Goal: Use online tool/utility: Utilize a website feature to perform a specific function

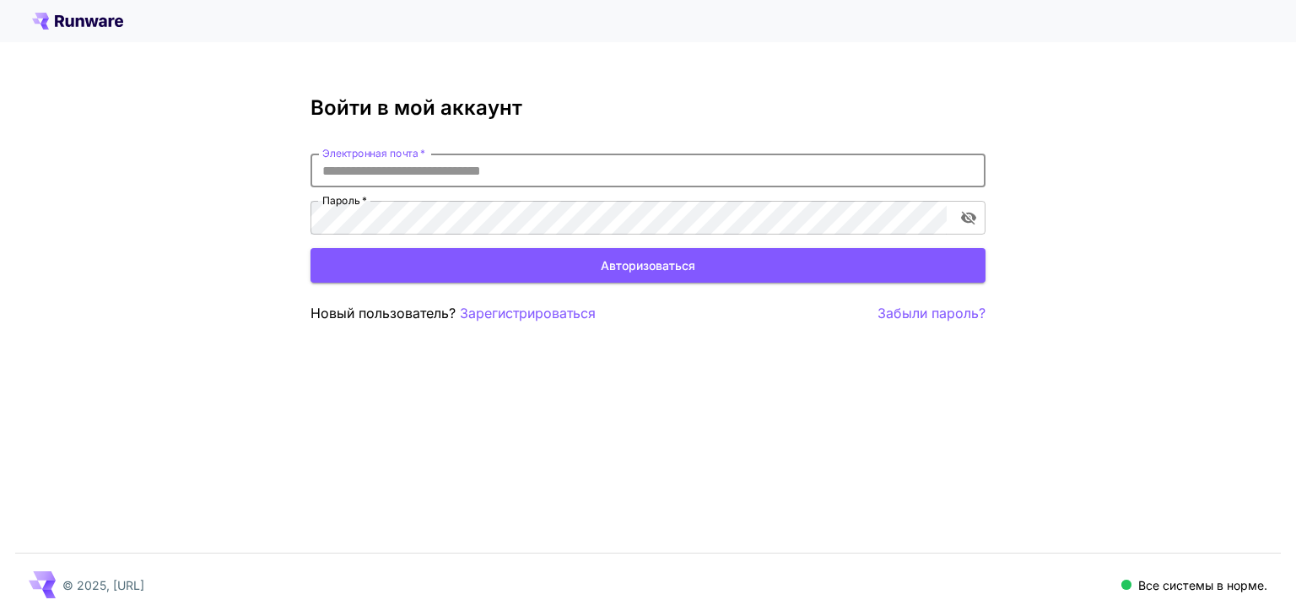
click at [547, 175] on input "Электронная почта   *" at bounding box center [648, 171] width 675 height 34
type input "**********"
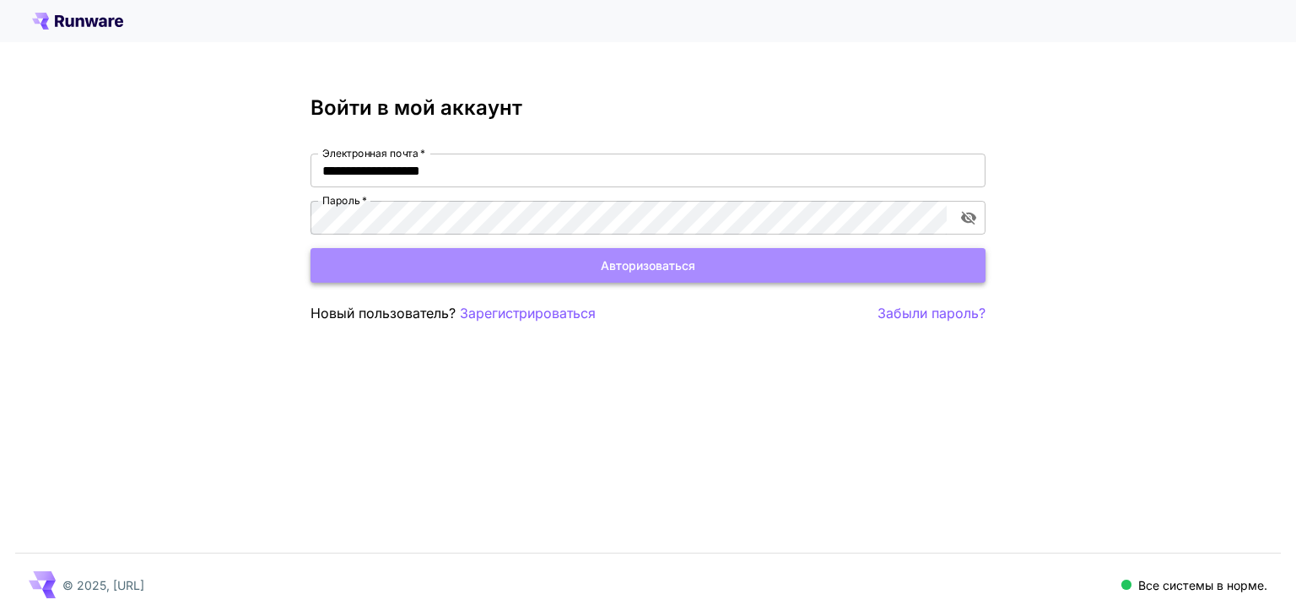
click at [584, 270] on button "Авторизоваться" at bounding box center [648, 265] width 675 height 35
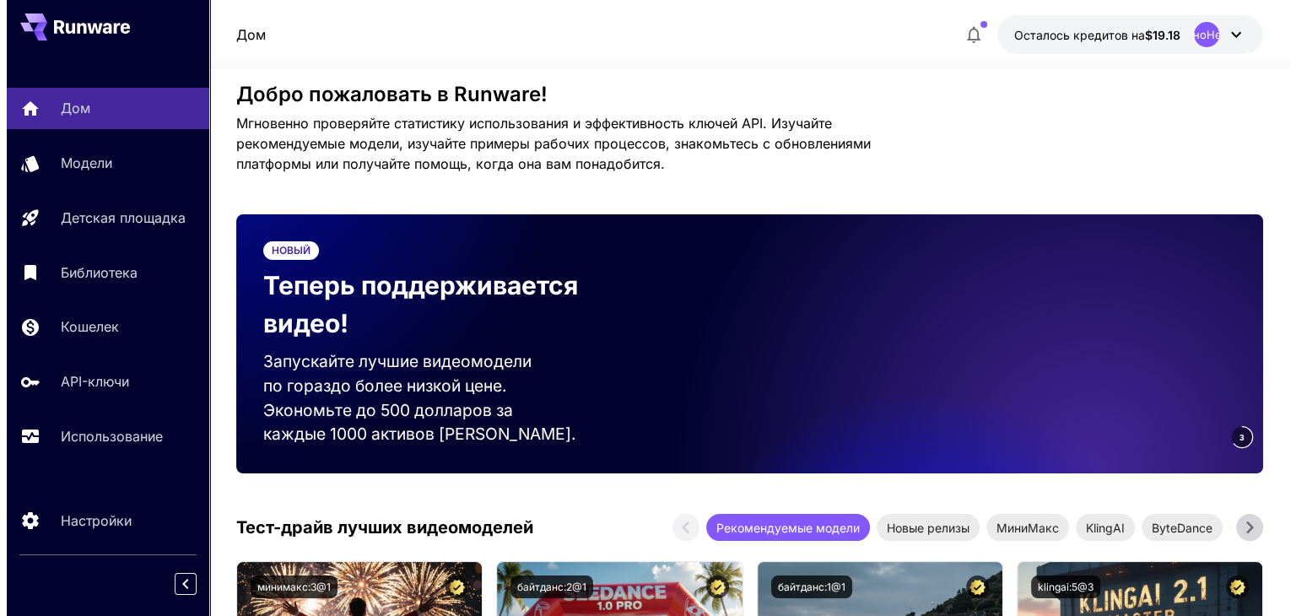
scroll to position [13, 0]
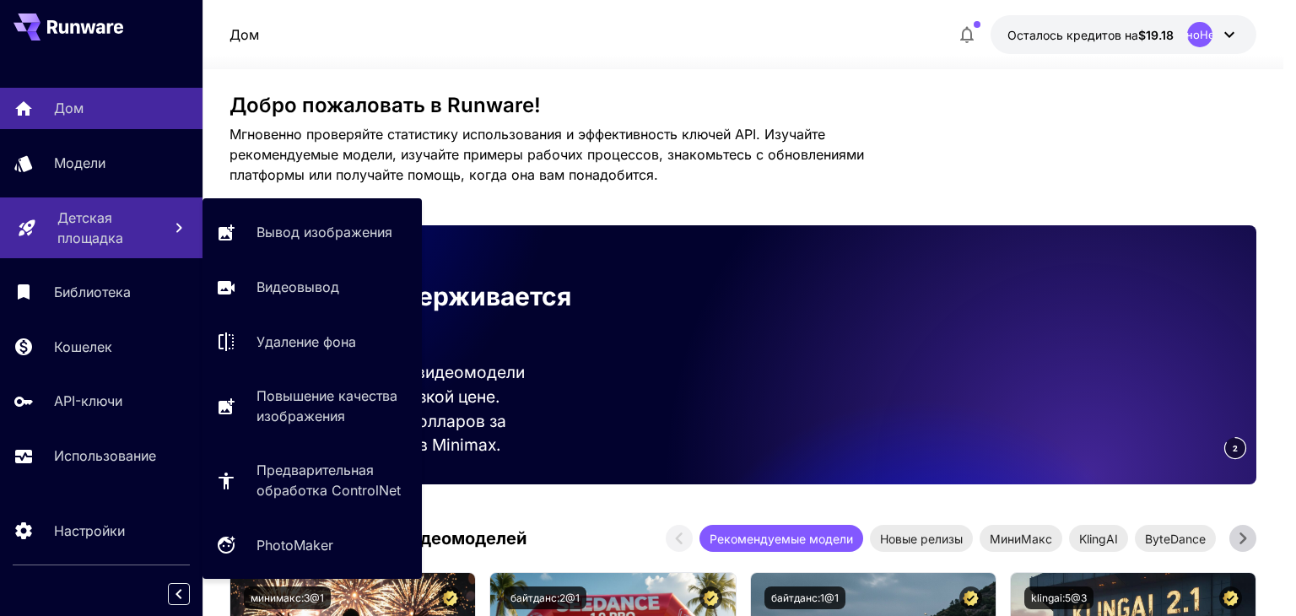
click at [101, 222] on font "Детская площадка" at bounding box center [90, 227] width 66 height 37
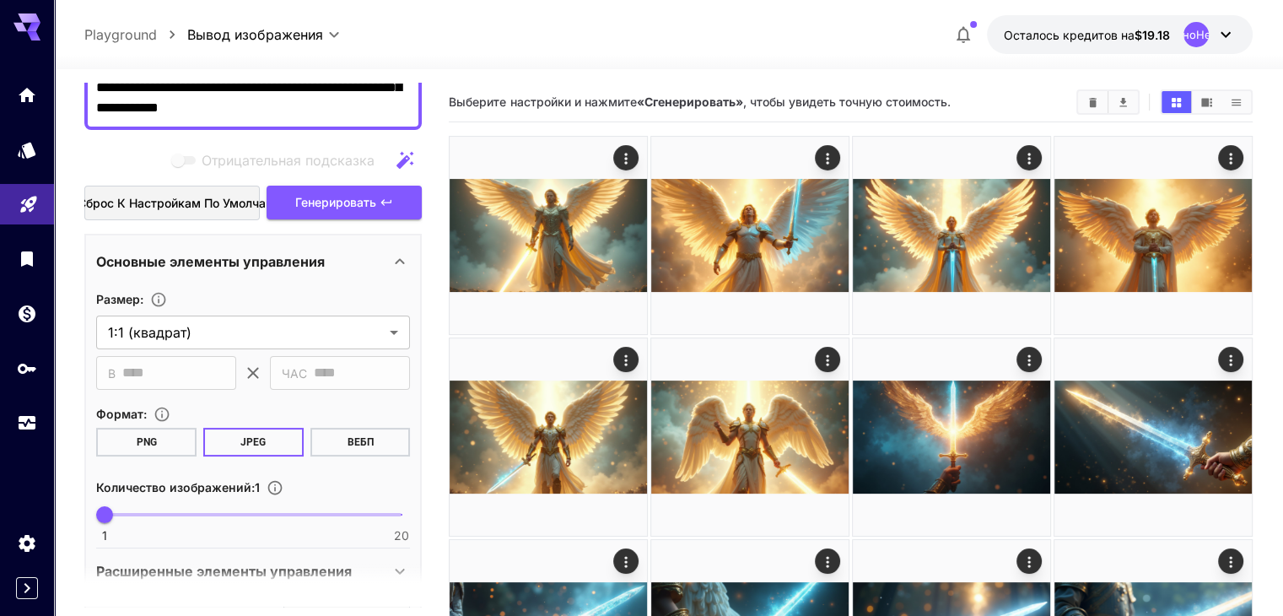
scroll to position [186, 0]
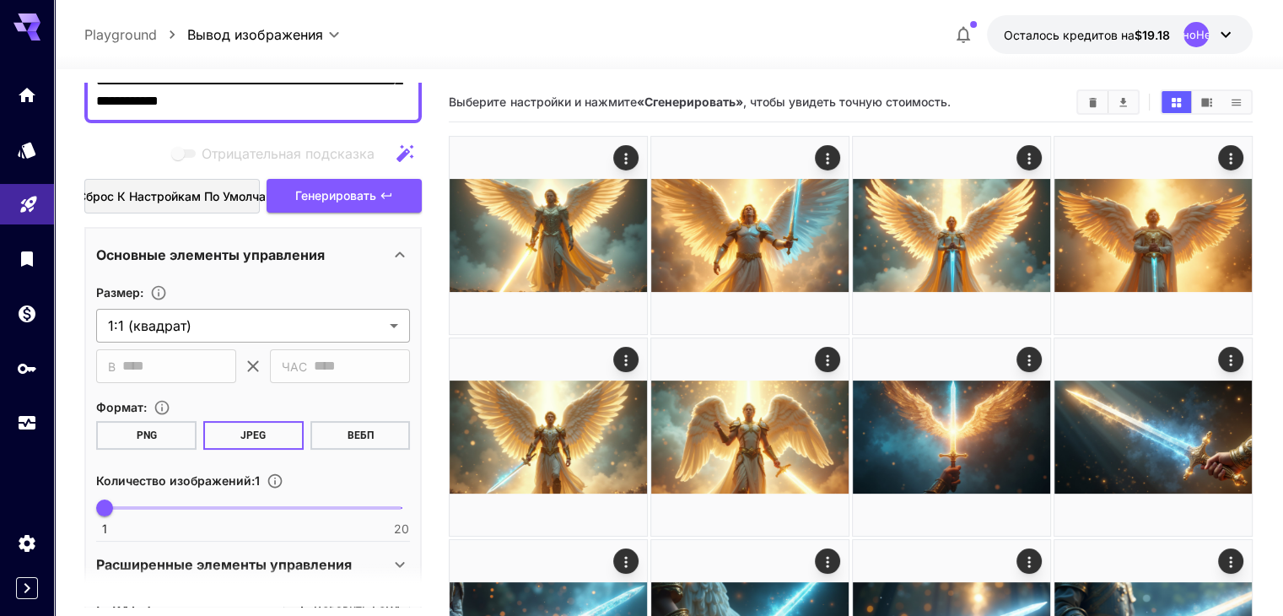
type textarea "**********"
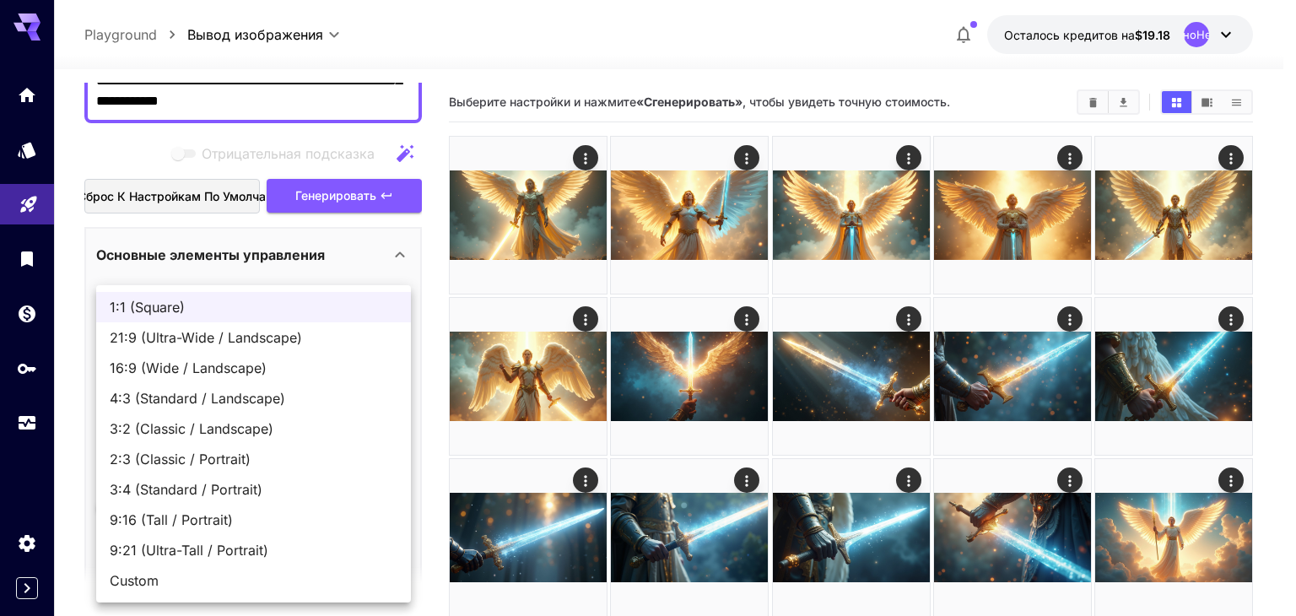
click at [388, 323] on body "**********" at bounding box center [648, 575] width 1296 height 1151
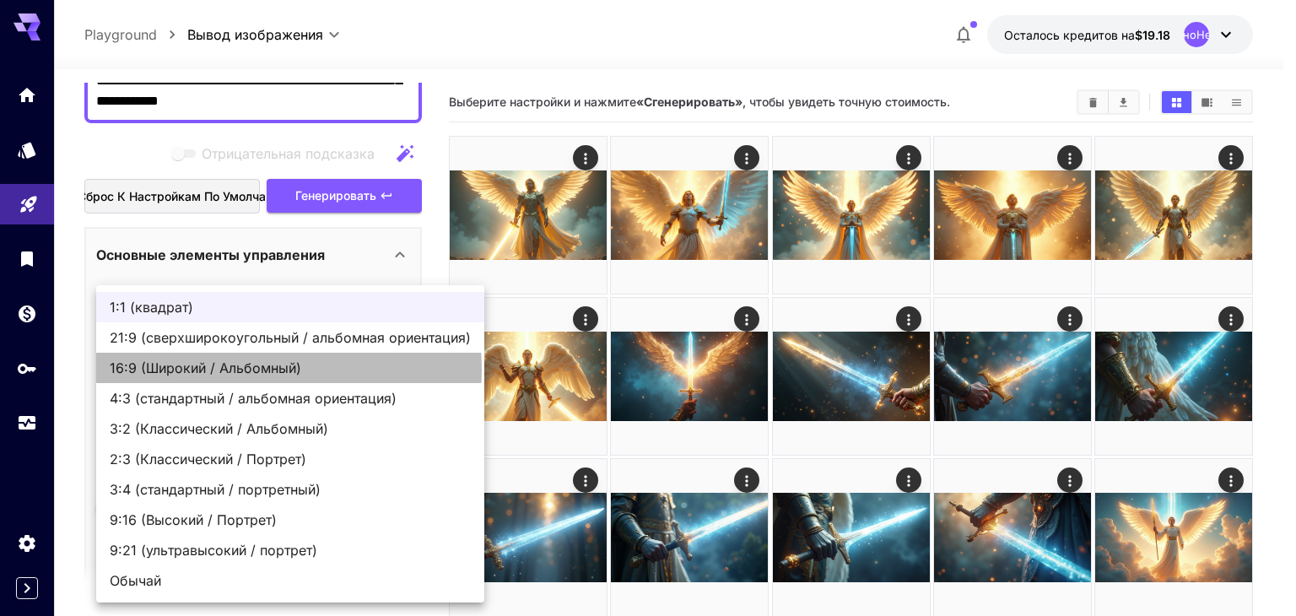
click at [272, 370] on font "16:9 (Широкий / Альбомный)" at bounding box center [206, 367] width 192 height 17
type input "**********"
type input "****"
type input "***"
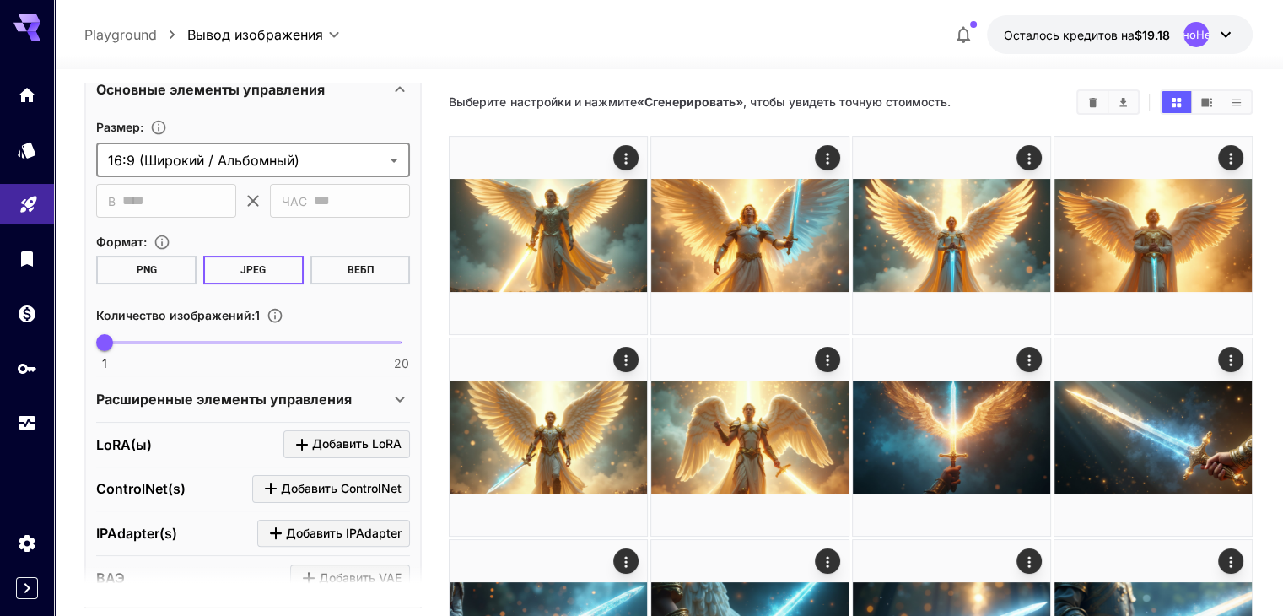
scroll to position [351, 0]
click at [122, 340] on span "1 20 2" at bounding box center [253, 342] width 297 height 25
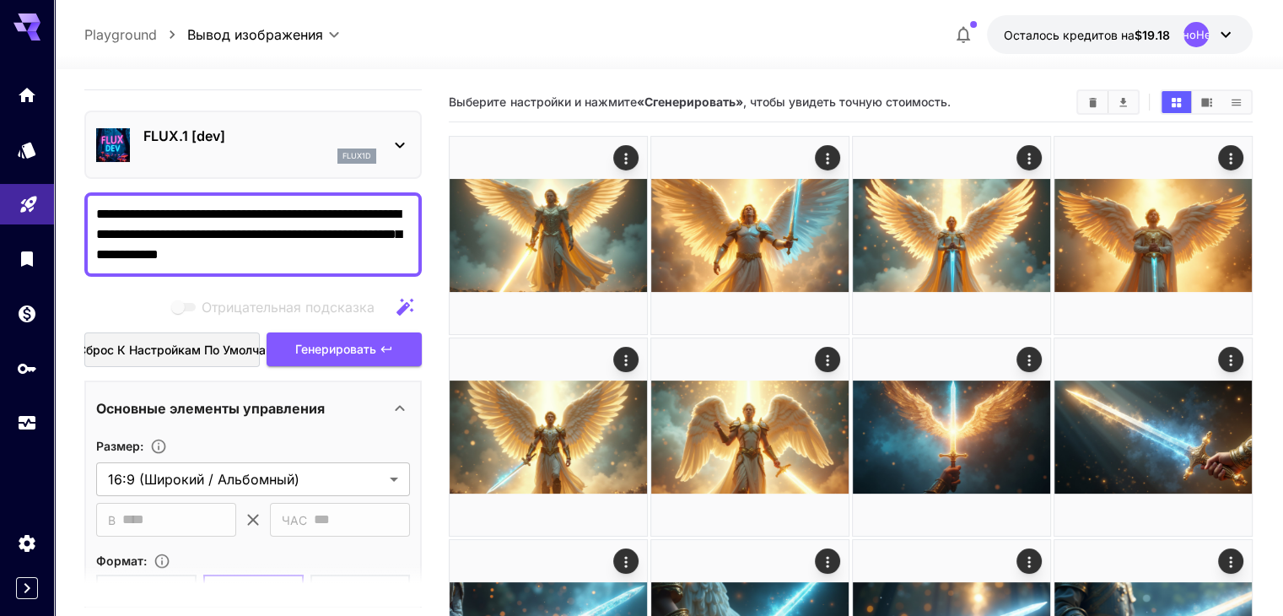
scroll to position [0, 0]
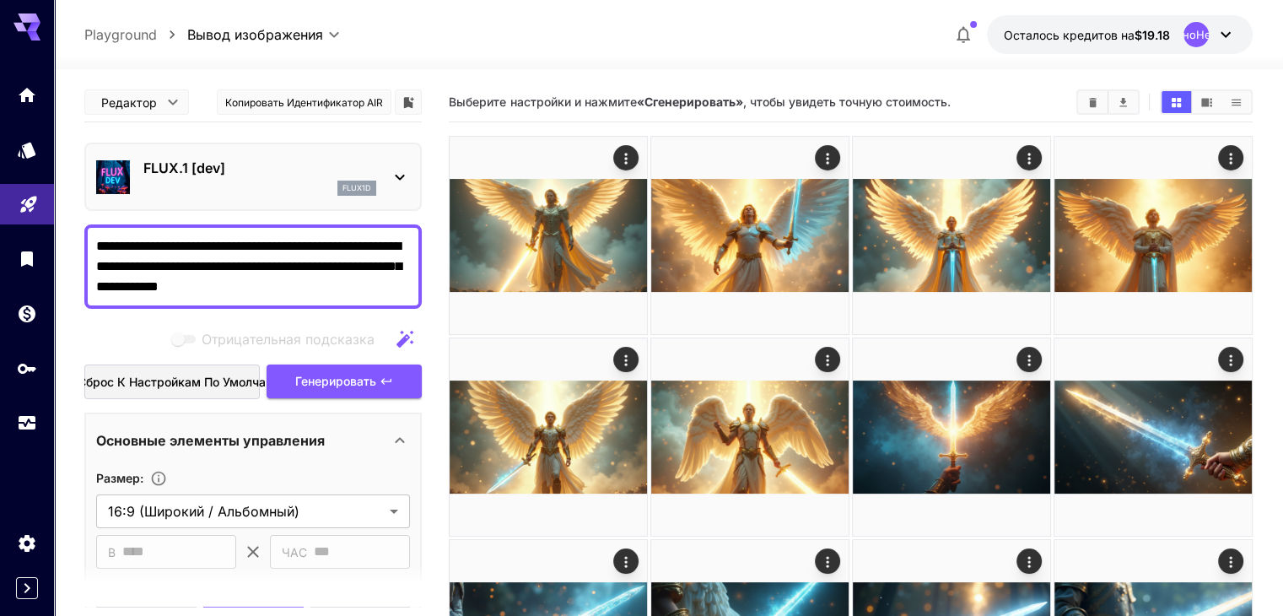
click at [329, 286] on textarea "**********" at bounding box center [253, 266] width 314 height 61
click at [305, 381] on font "Генерировать" at bounding box center [335, 381] width 81 height 14
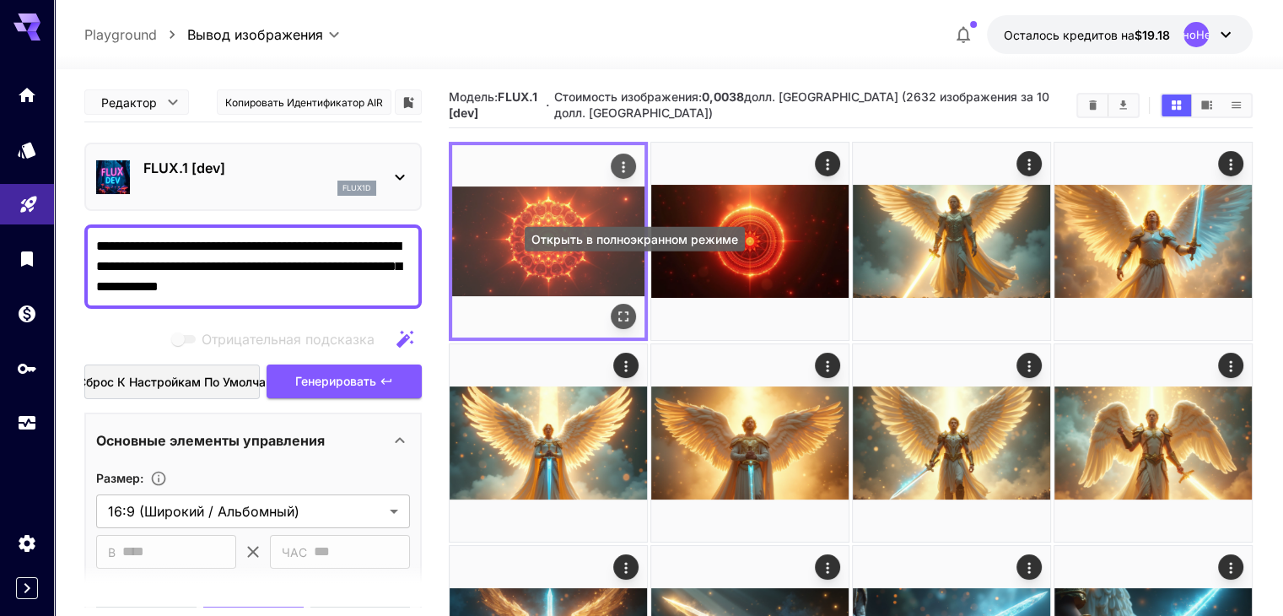
click at [615, 308] on icon "Открыть в полноэкранном режиме" at bounding box center [623, 316] width 17 height 17
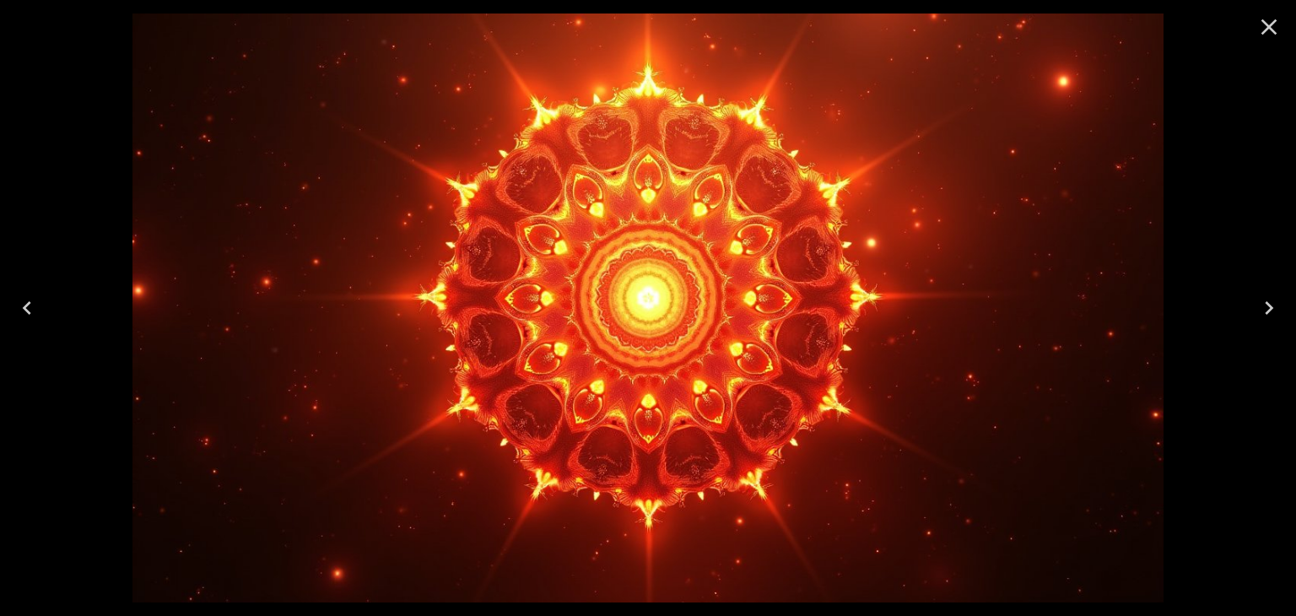
click at [1265, 300] on icon "Next" at bounding box center [1269, 307] width 27 height 27
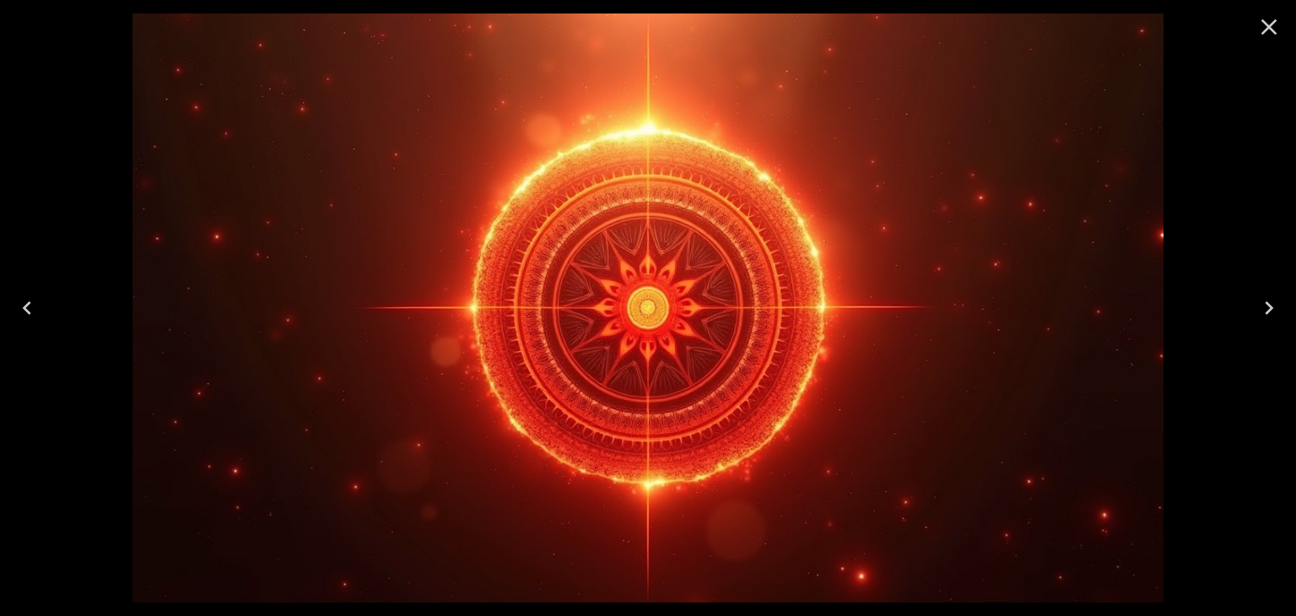
click at [24, 311] on icon "Previous" at bounding box center [27, 307] width 27 height 27
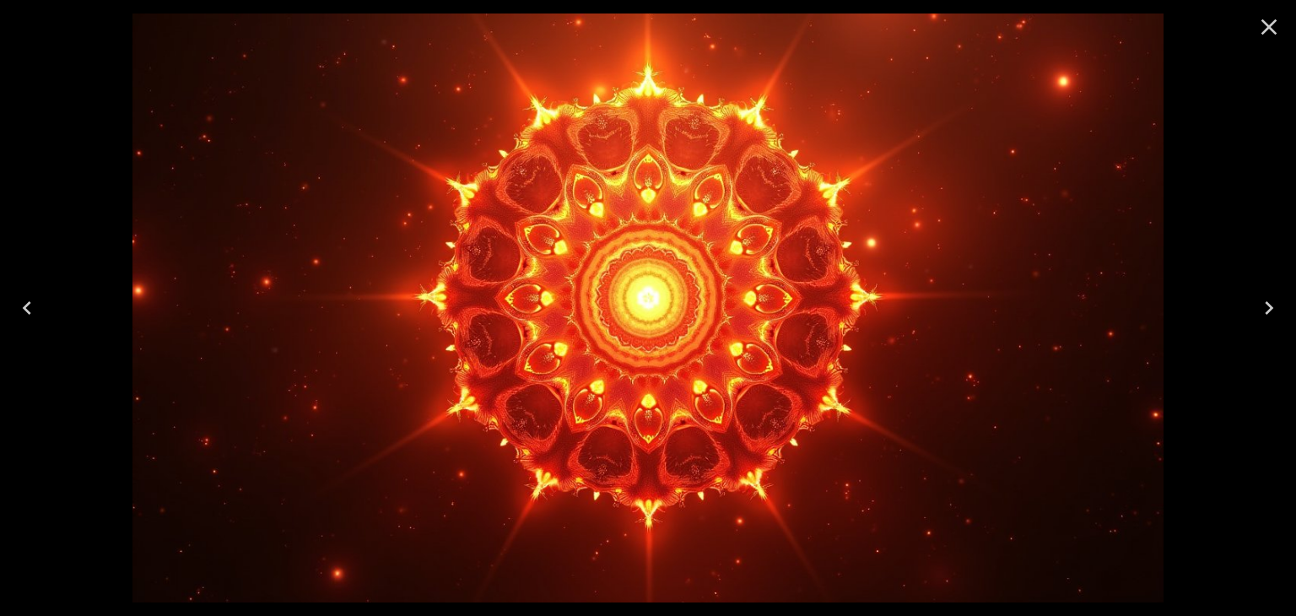
click at [1269, 24] on icon "Close" at bounding box center [1269, 27] width 27 height 27
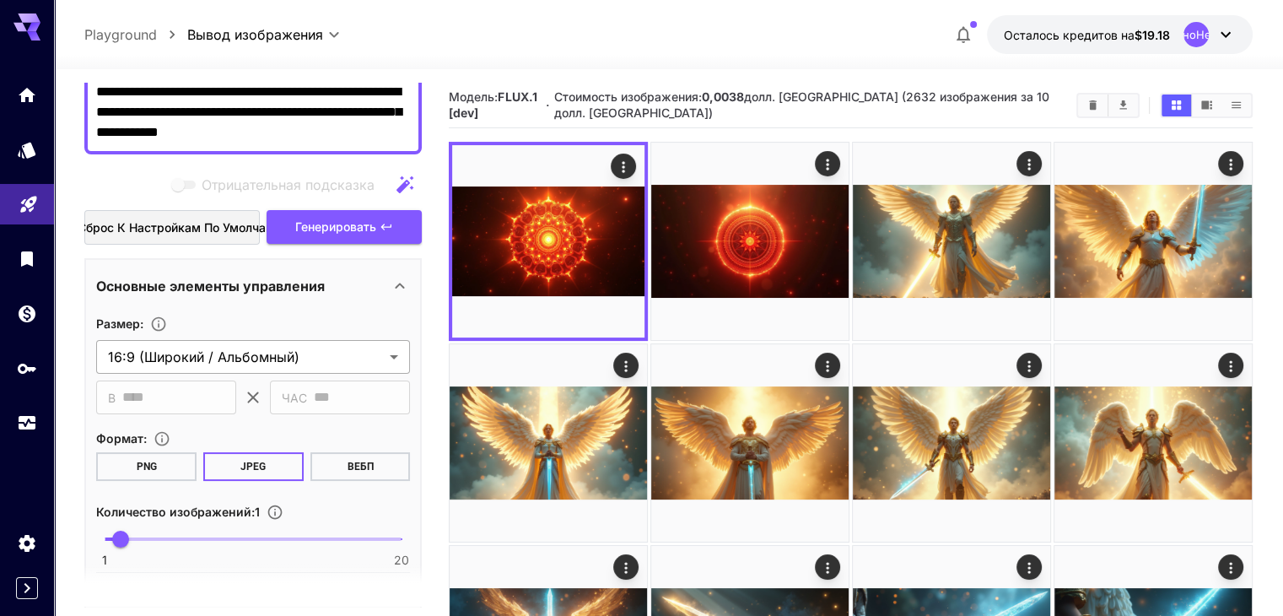
scroll to position [162, 0]
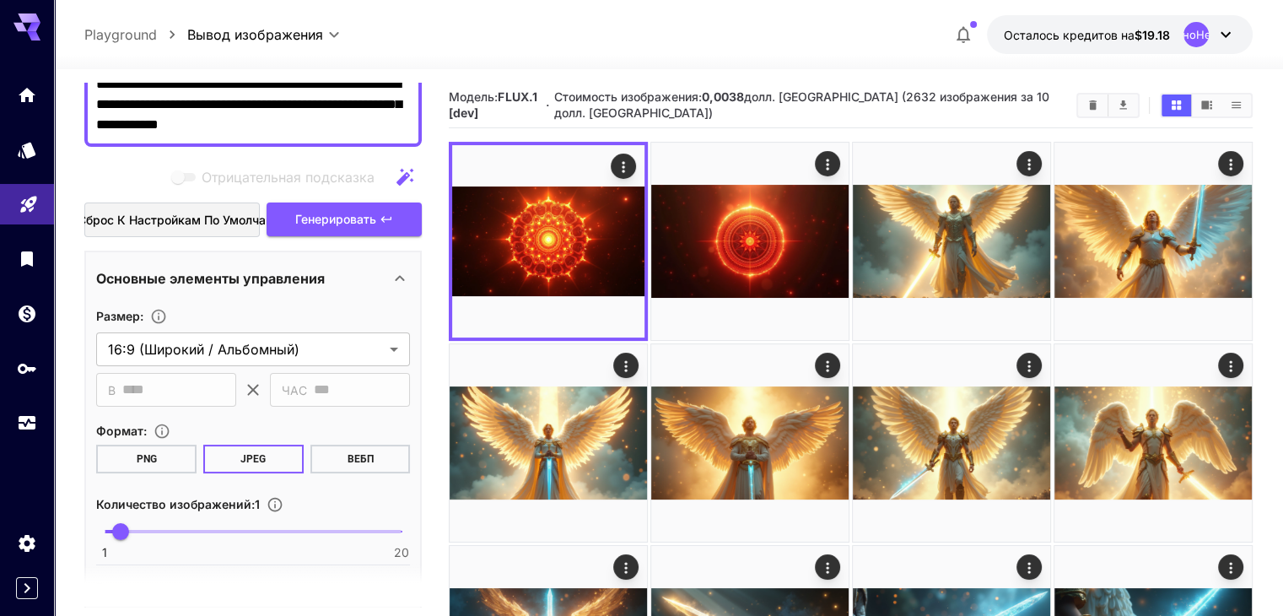
type input "*"
click at [217, 527] on span "1 20 8" at bounding box center [253, 531] width 297 height 25
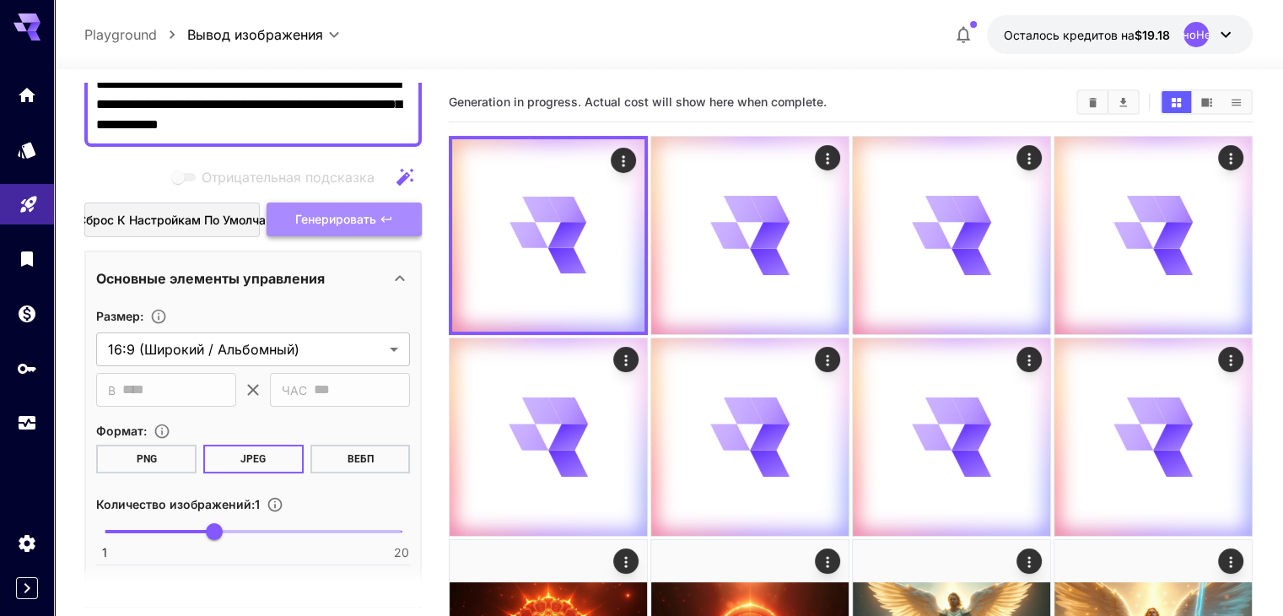
click at [356, 224] on font "Генерировать" at bounding box center [335, 219] width 81 height 14
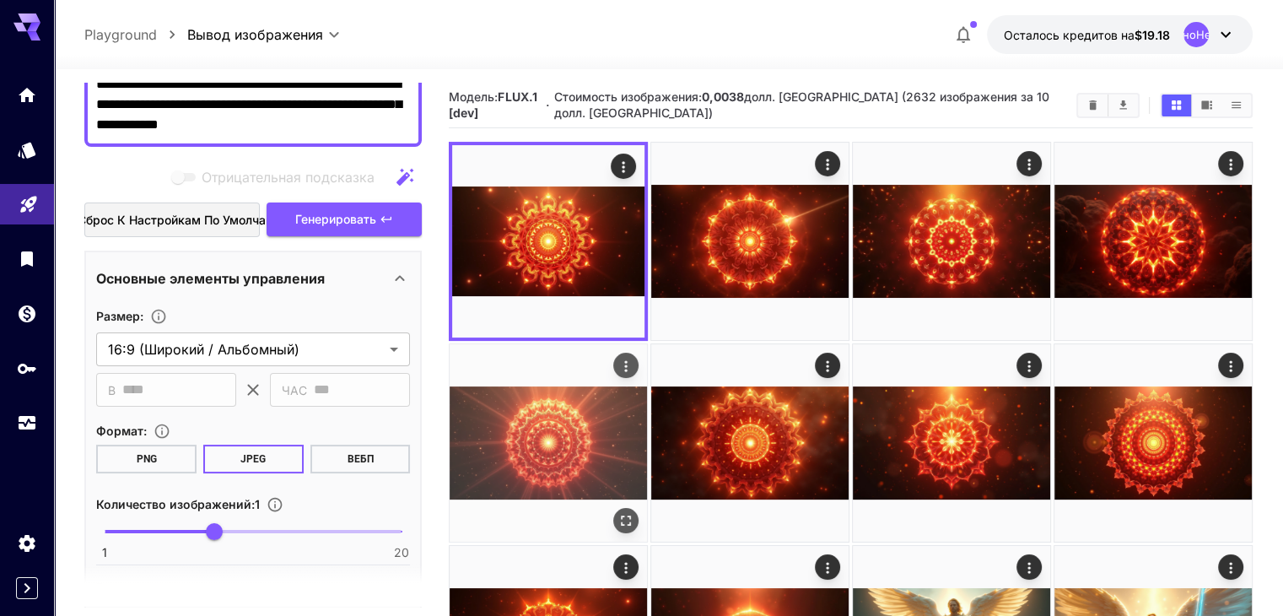
click at [647, 344] on img at bounding box center [548, 442] width 197 height 197
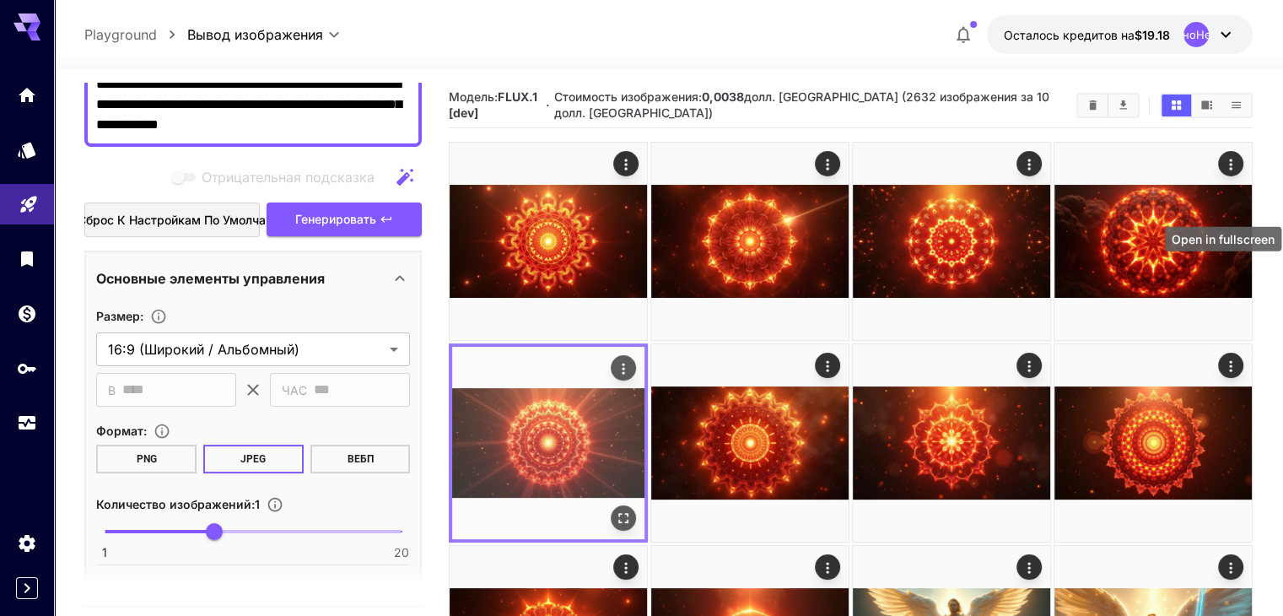
click at [632, 510] on icon "Открыть в полноэкранном режиме" at bounding box center [623, 518] width 17 height 17
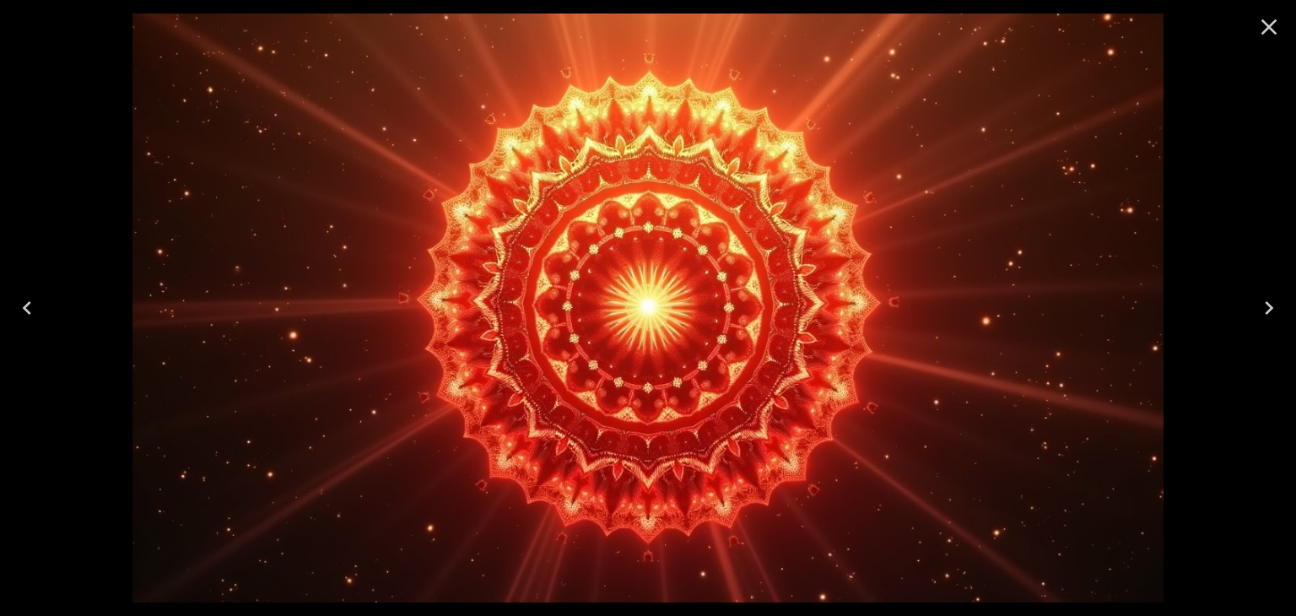
click at [1273, 28] on icon "Close" at bounding box center [1269, 27] width 27 height 27
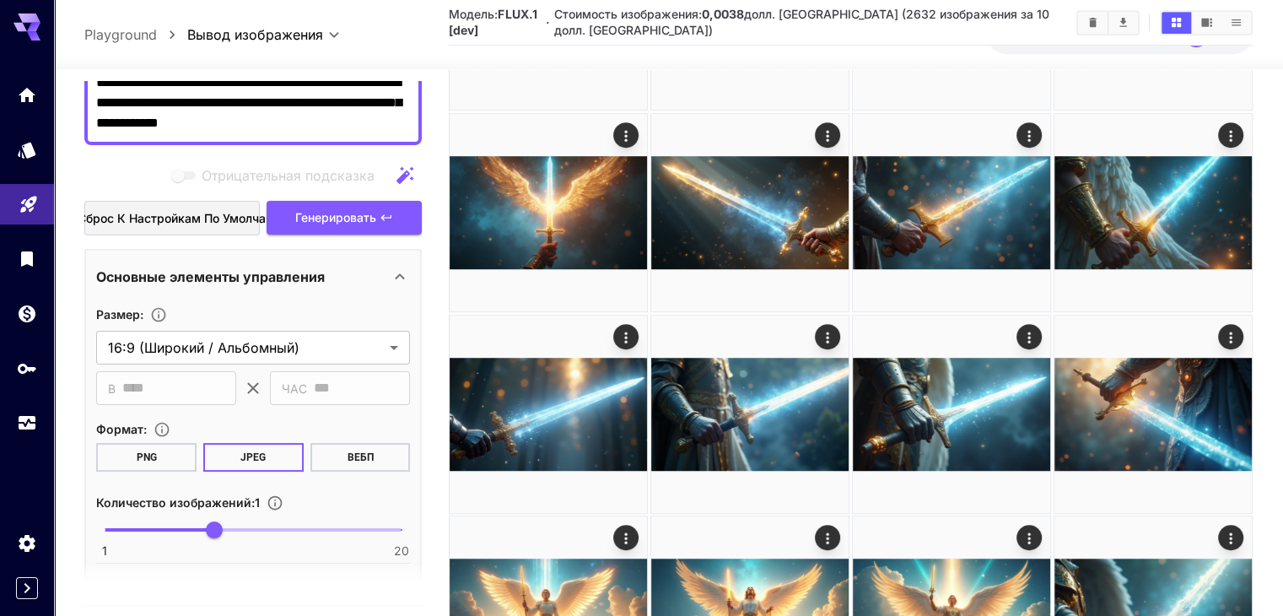
scroll to position [847, 0]
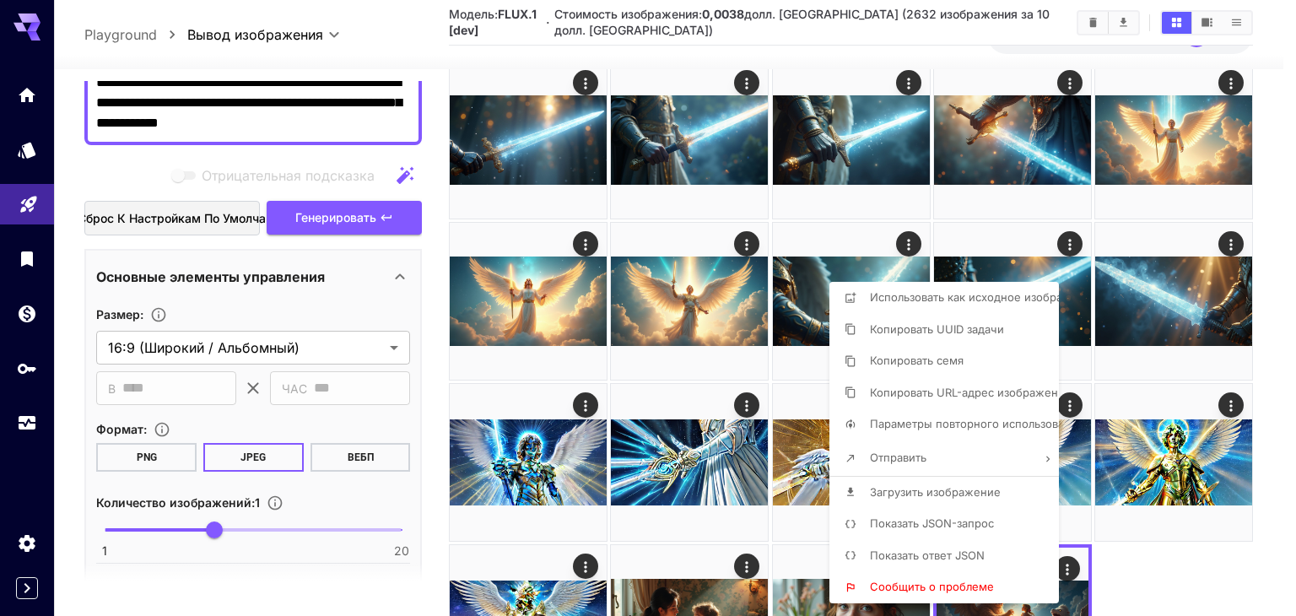
click at [1161, 463] on div at bounding box center [648, 308] width 1296 height 616
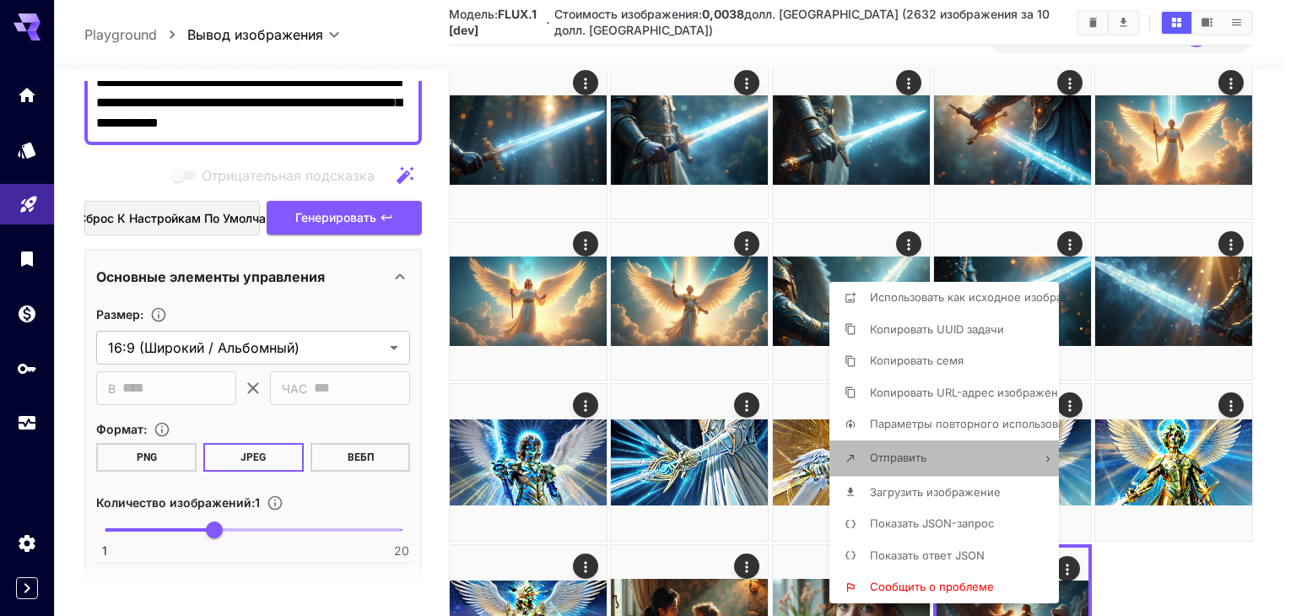
click at [1039, 465] on li "Отправить" at bounding box center [949, 457] width 240 height 35
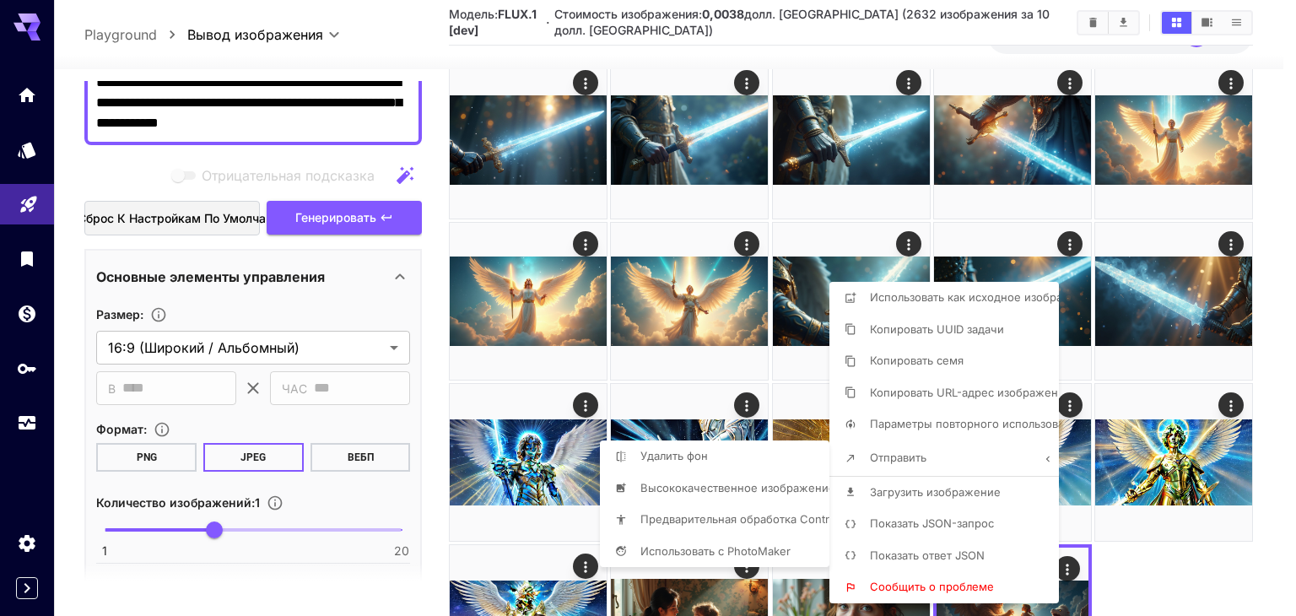
click at [1144, 504] on div at bounding box center [648, 308] width 1296 height 616
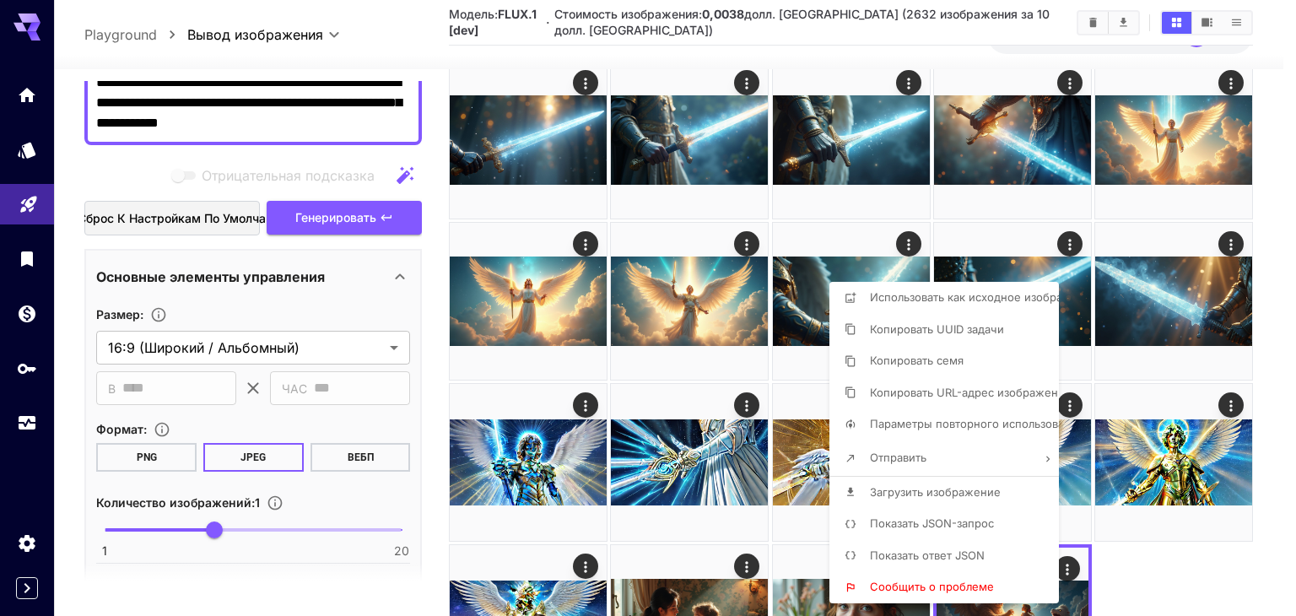
click at [1144, 504] on div at bounding box center [648, 308] width 1296 height 616
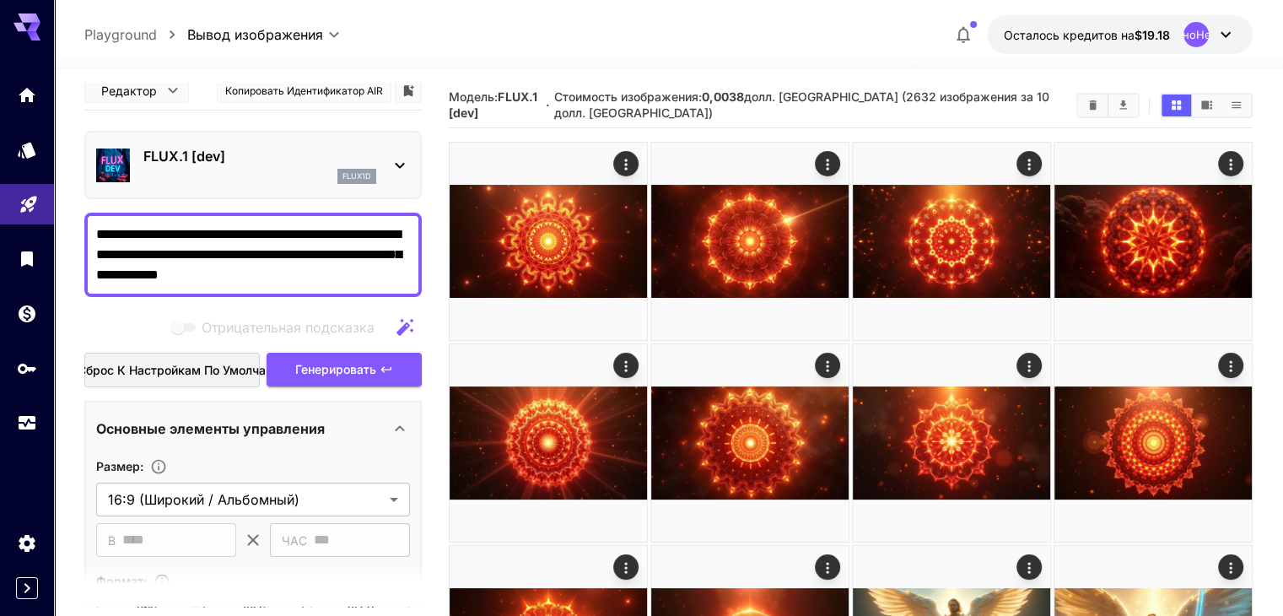
scroll to position [0, 0]
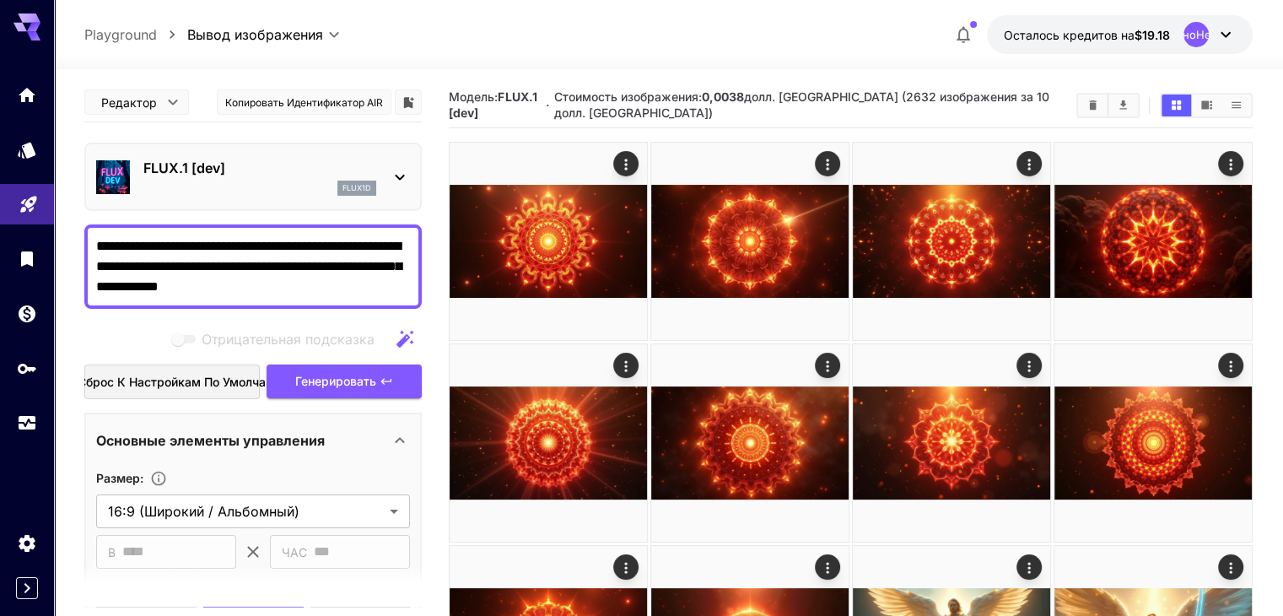
click at [358, 289] on textarea "**********" at bounding box center [253, 266] width 314 height 61
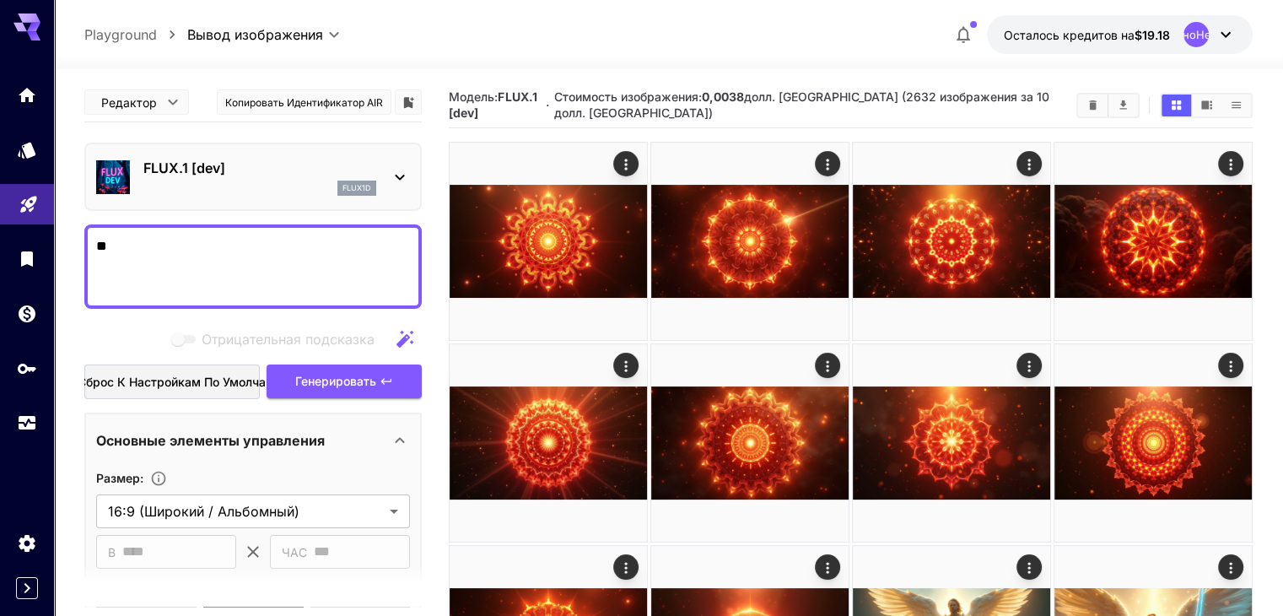
type textarea "*"
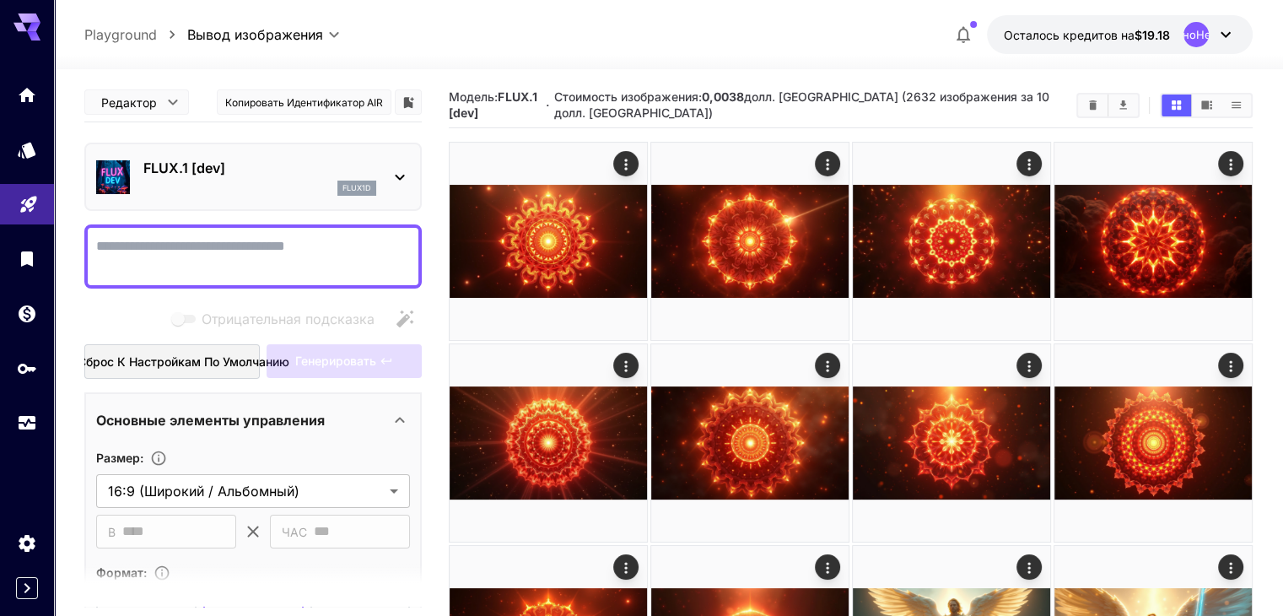
paste textarea "**********"
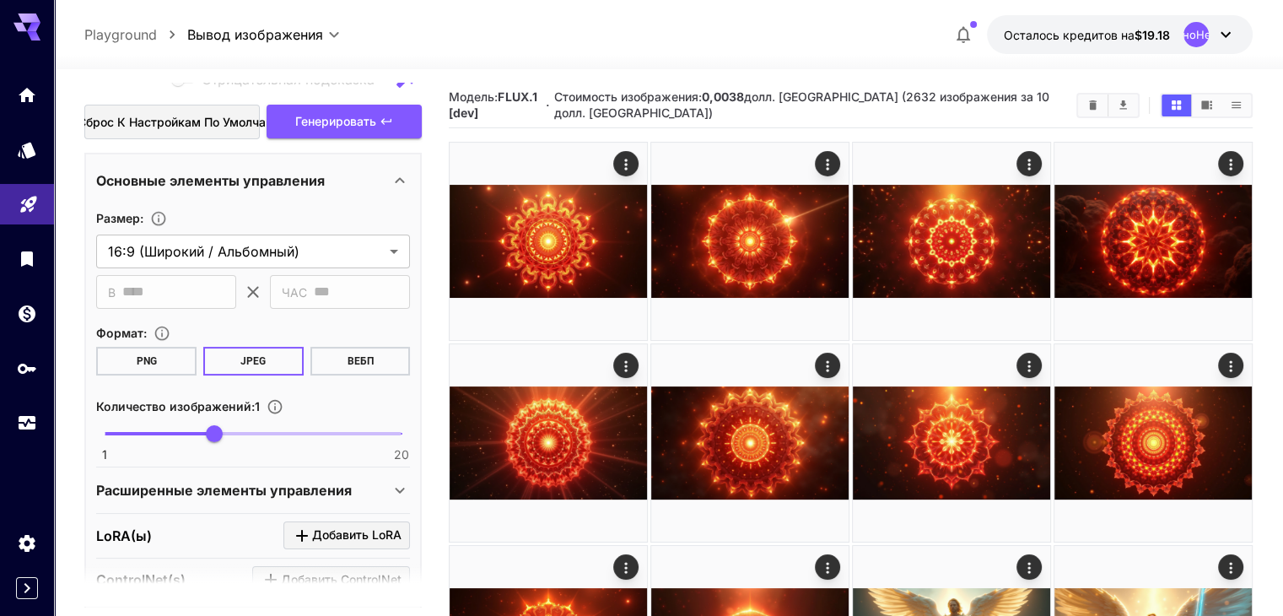
scroll to position [290, 0]
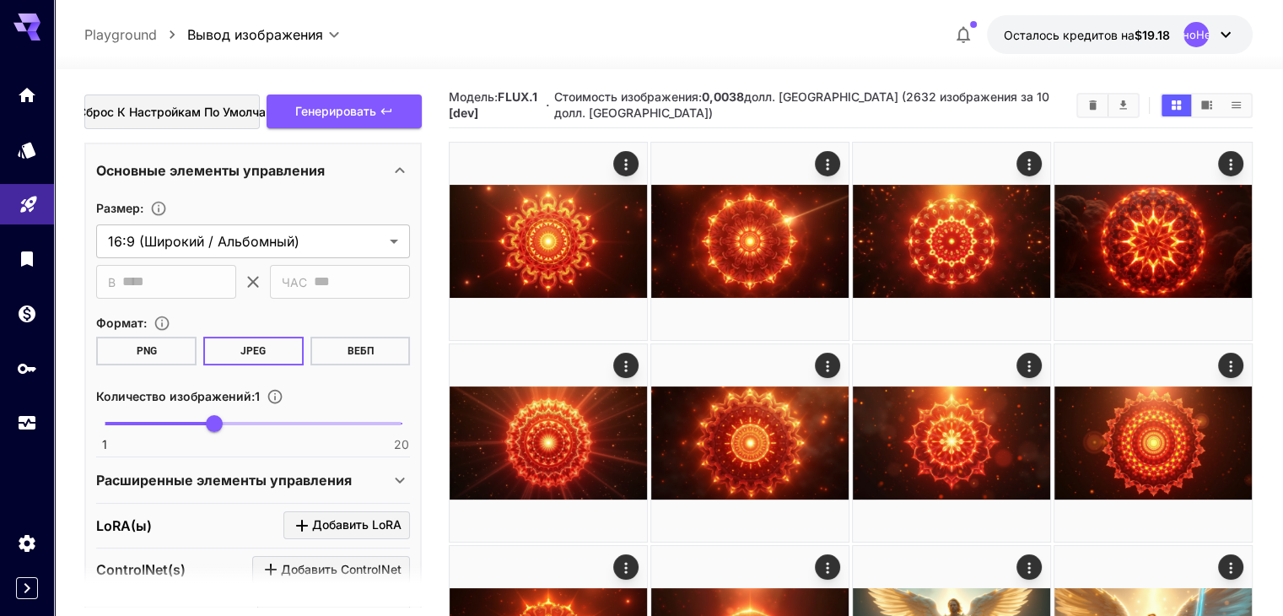
type textarea "**********"
type input "*"
click at [120, 423] on span "1 20 2" at bounding box center [253, 423] width 297 height 25
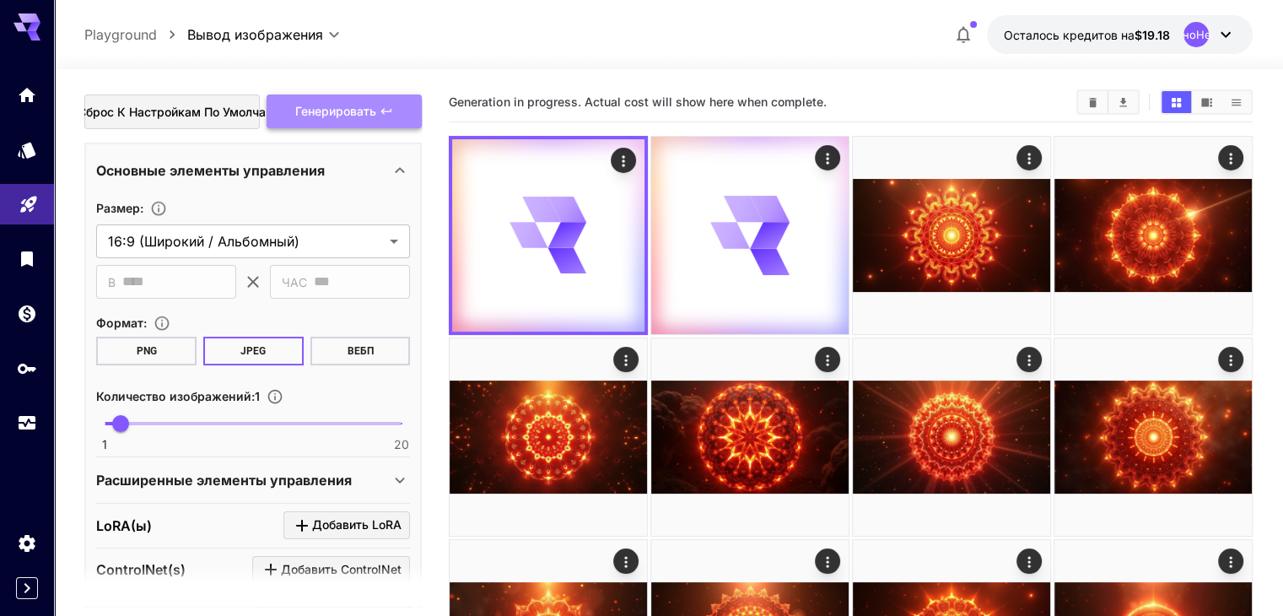
click at [335, 107] on font "Генерировать" at bounding box center [335, 111] width 81 height 14
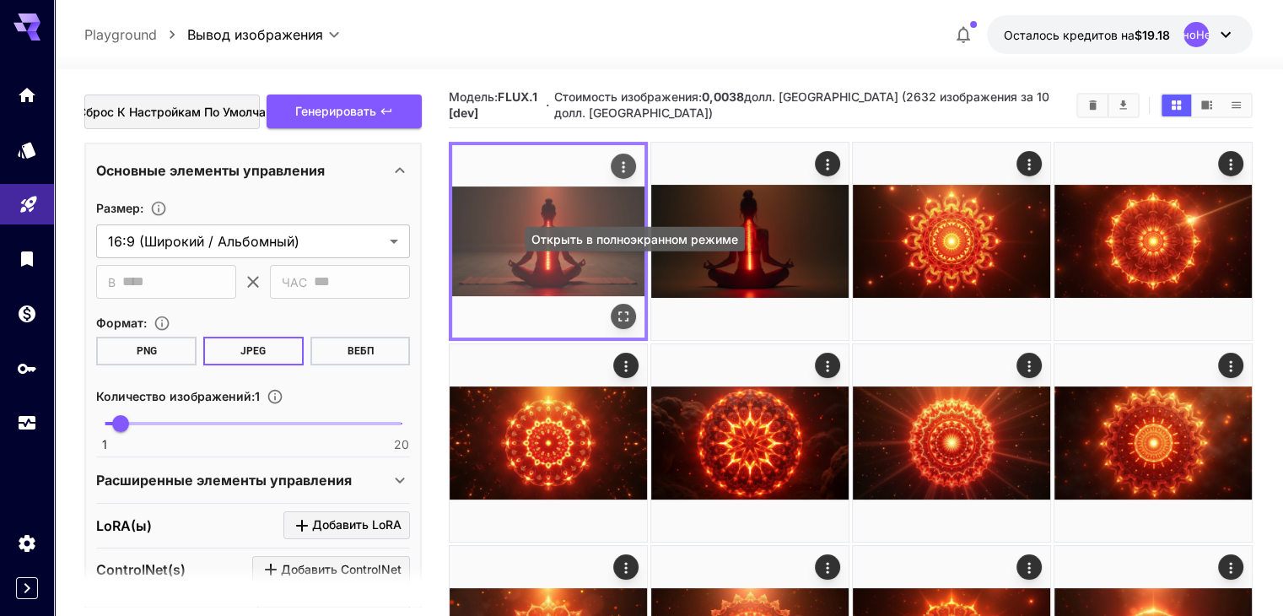
click at [615, 308] on icon "Открыть в полноэкранном режиме" at bounding box center [623, 316] width 17 height 17
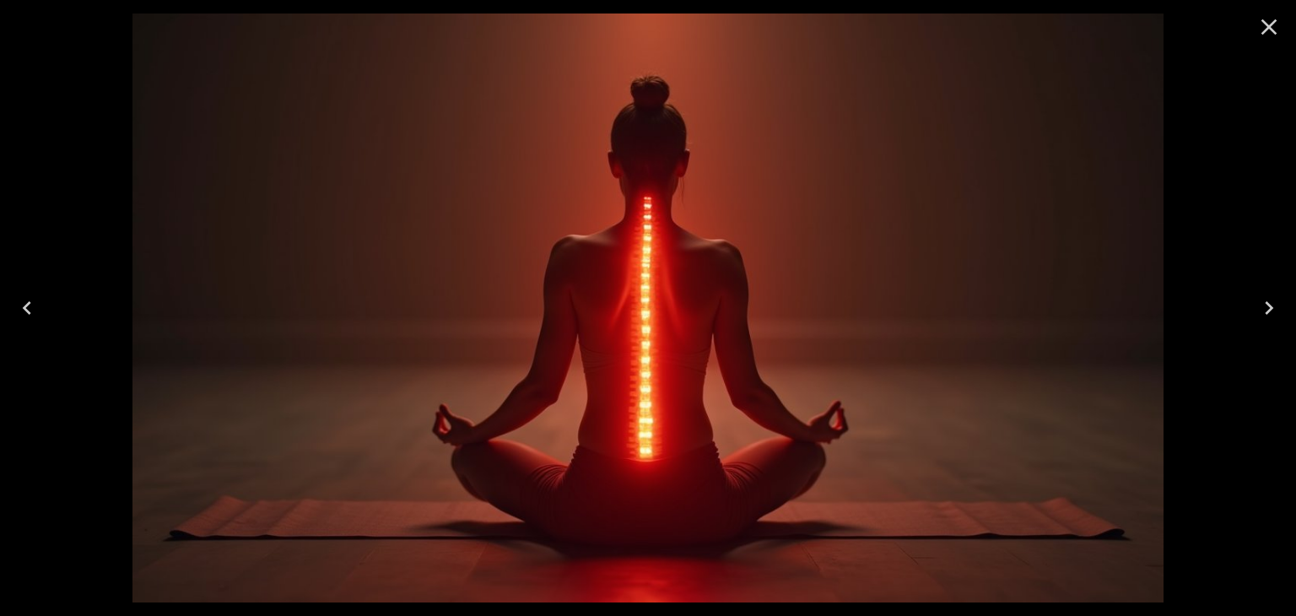
click at [1268, 310] on icon "Next" at bounding box center [1269, 308] width 8 height 14
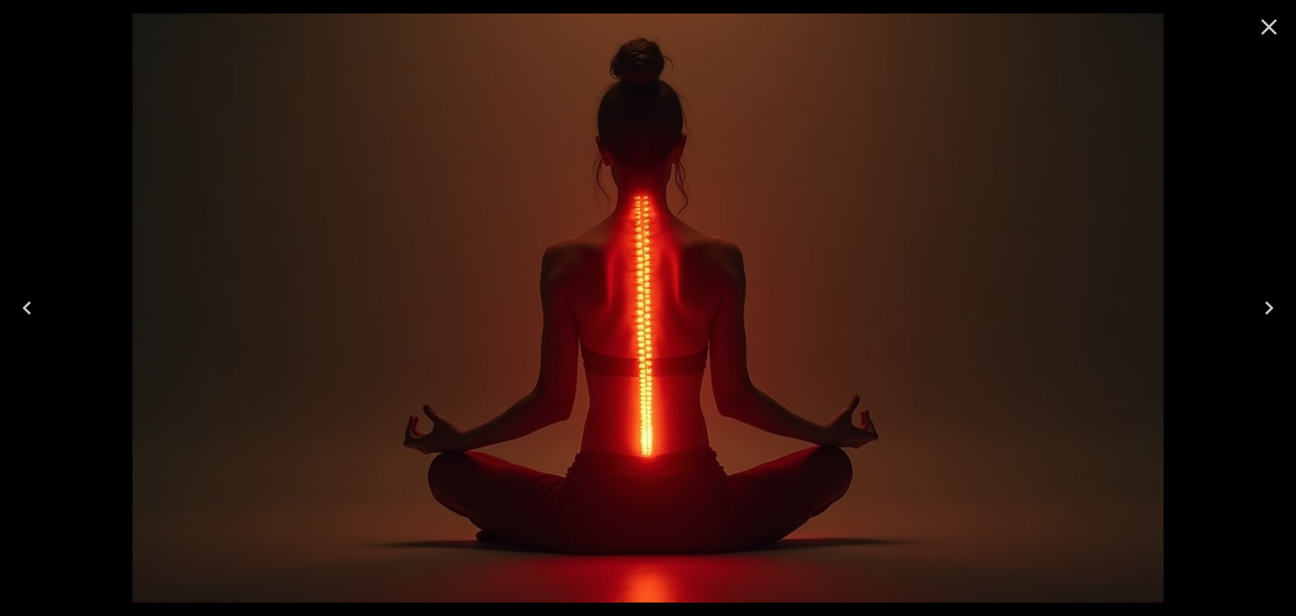
click at [24, 305] on icon "Previous" at bounding box center [27, 307] width 27 height 27
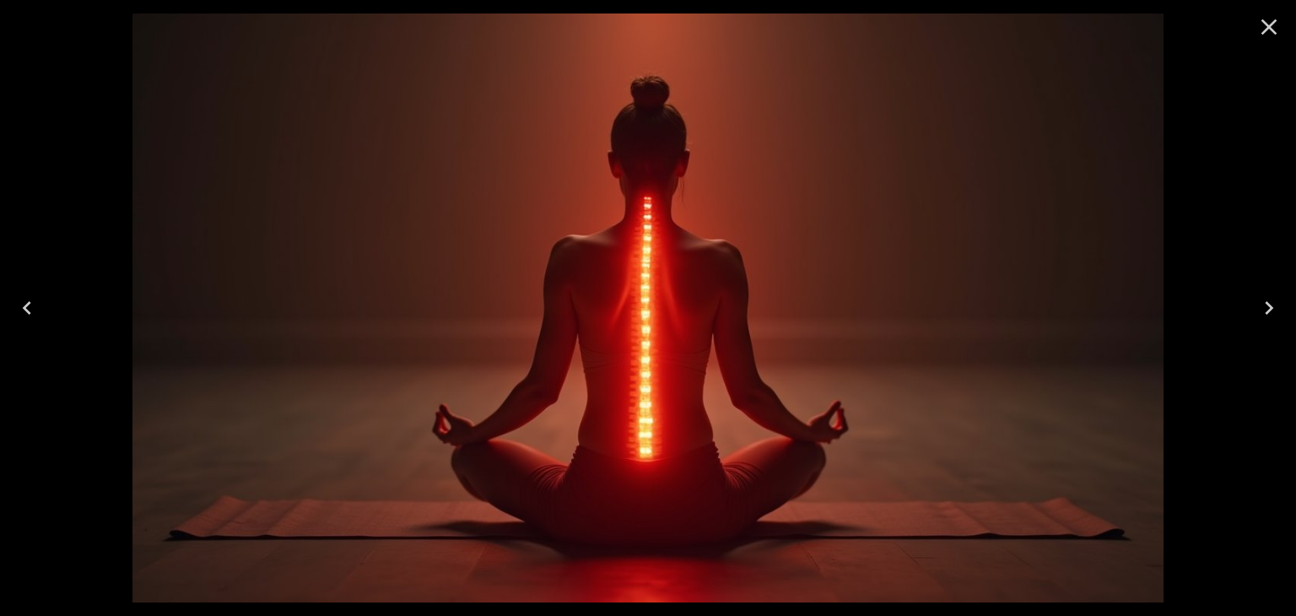
click at [1267, 310] on icon "Next" at bounding box center [1269, 307] width 27 height 27
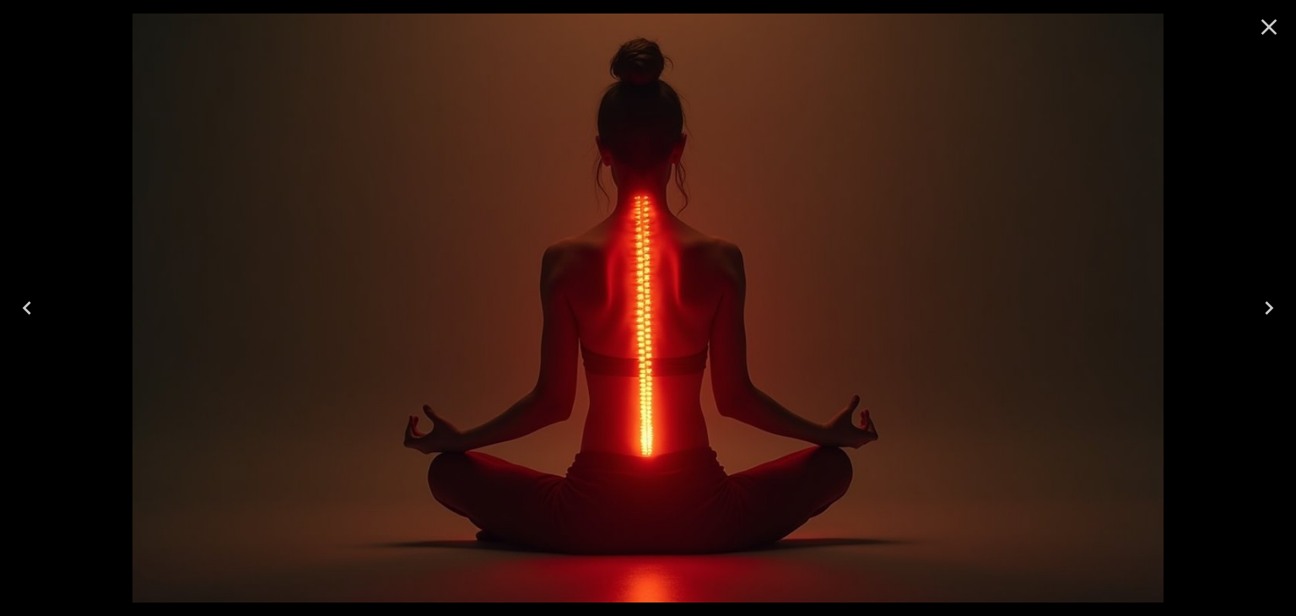
click at [28, 303] on icon "Previous" at bounding box center [27, 308] width 8 height 14
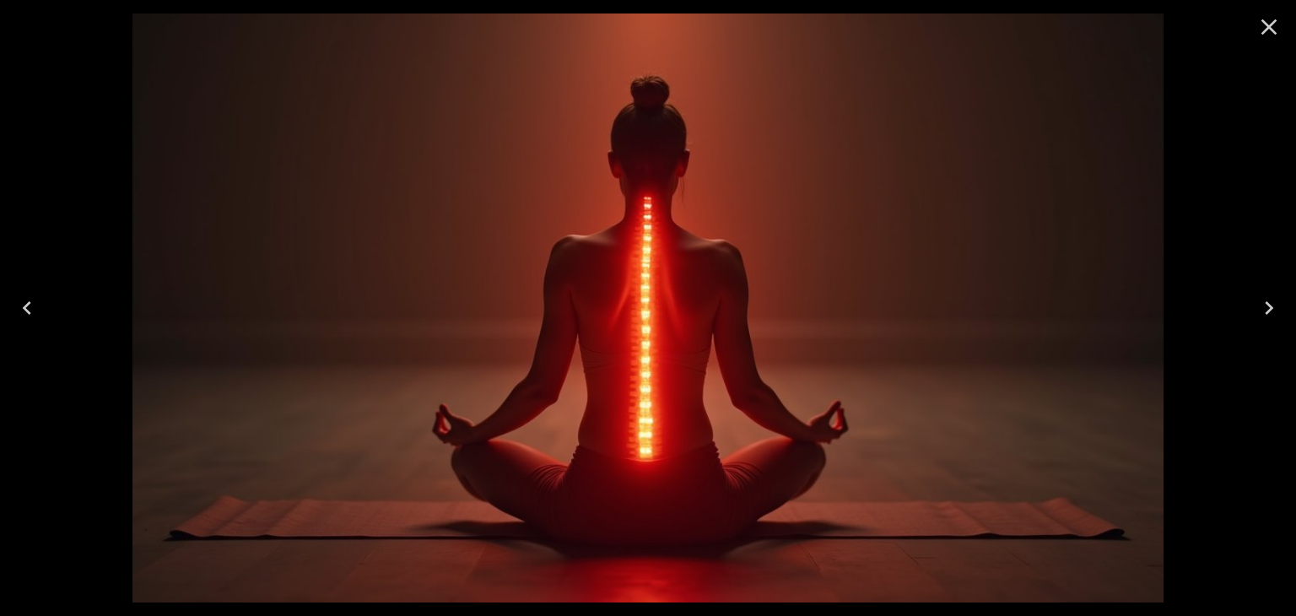
click at [1269, 308] on icon "Next" at bounding box center [1269, 307] width 27 height 27
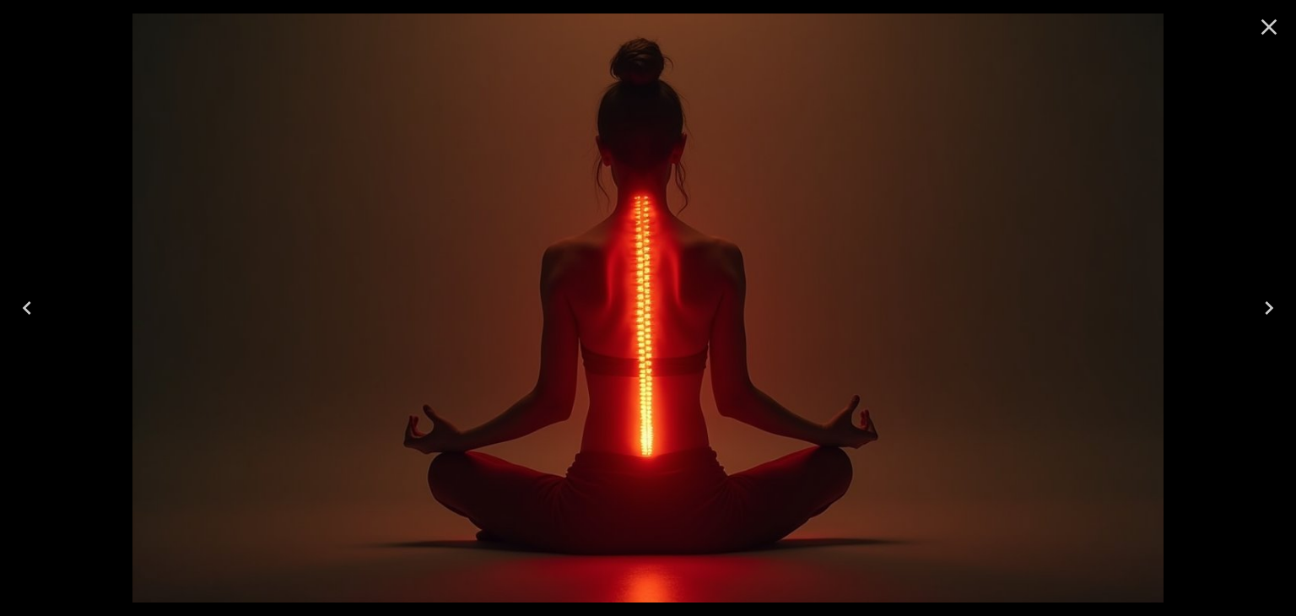
click at [27, 307] on icon "Previous" at bounding box center [27, 307] width 27 height 27
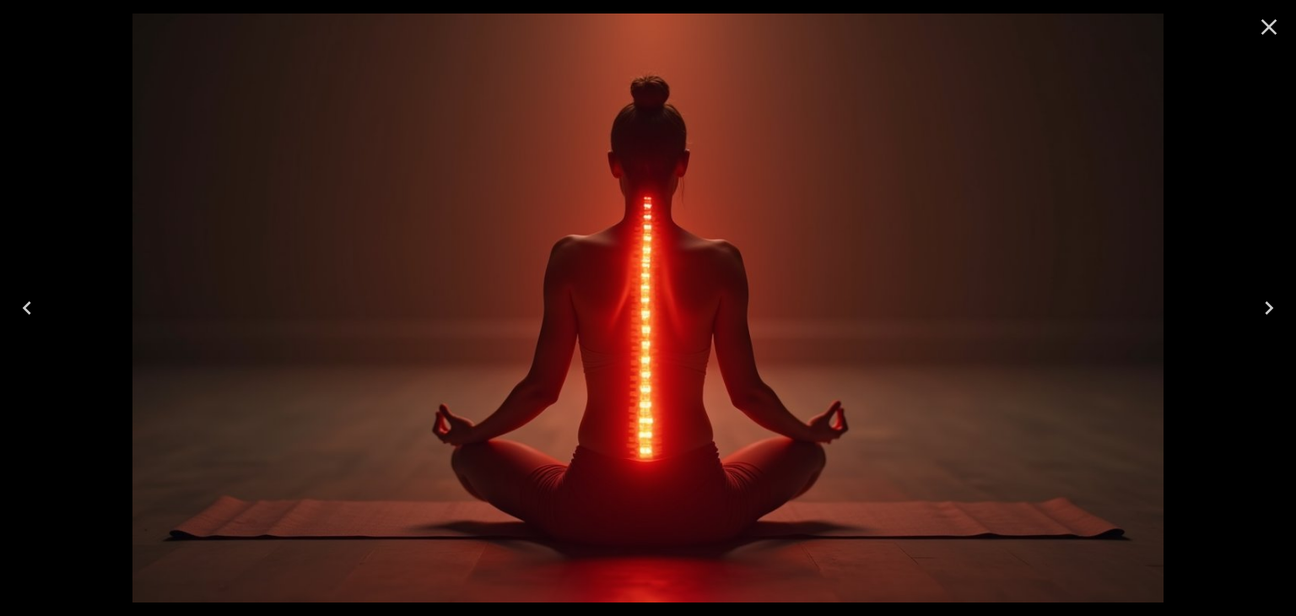
click at [1269, 305] on icon "Next" at bounding box center [1269, 308] width 8 height 14
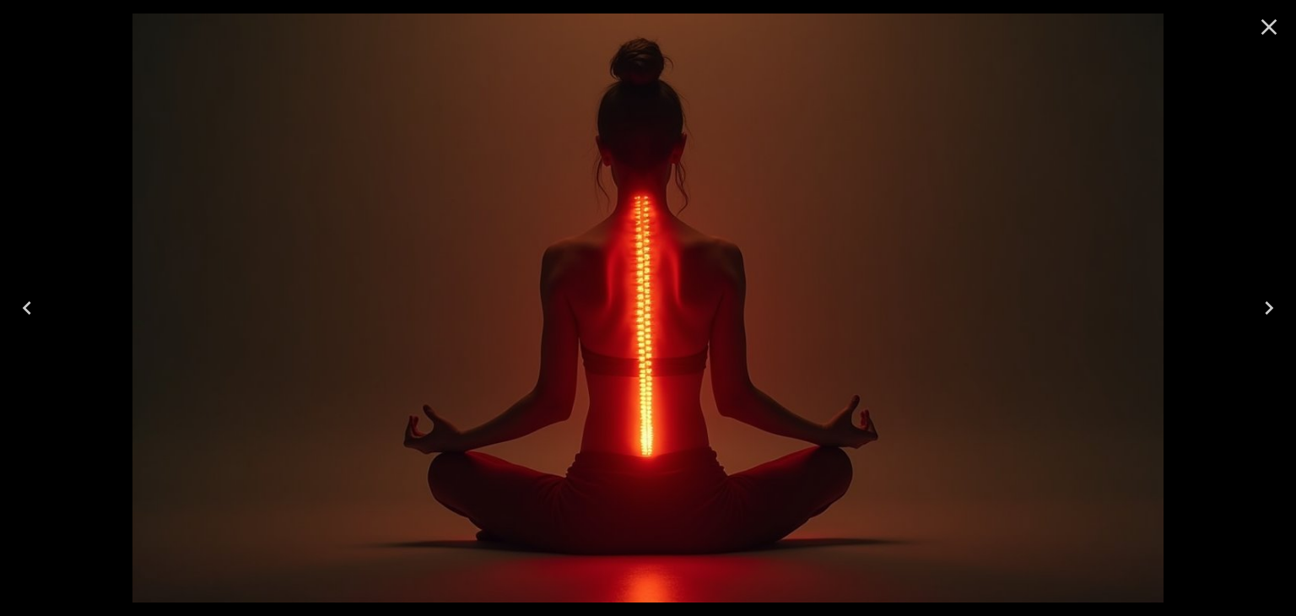
click at [41, 304] on button "Previous" at bounding box center [27, 308] width 54 height 68
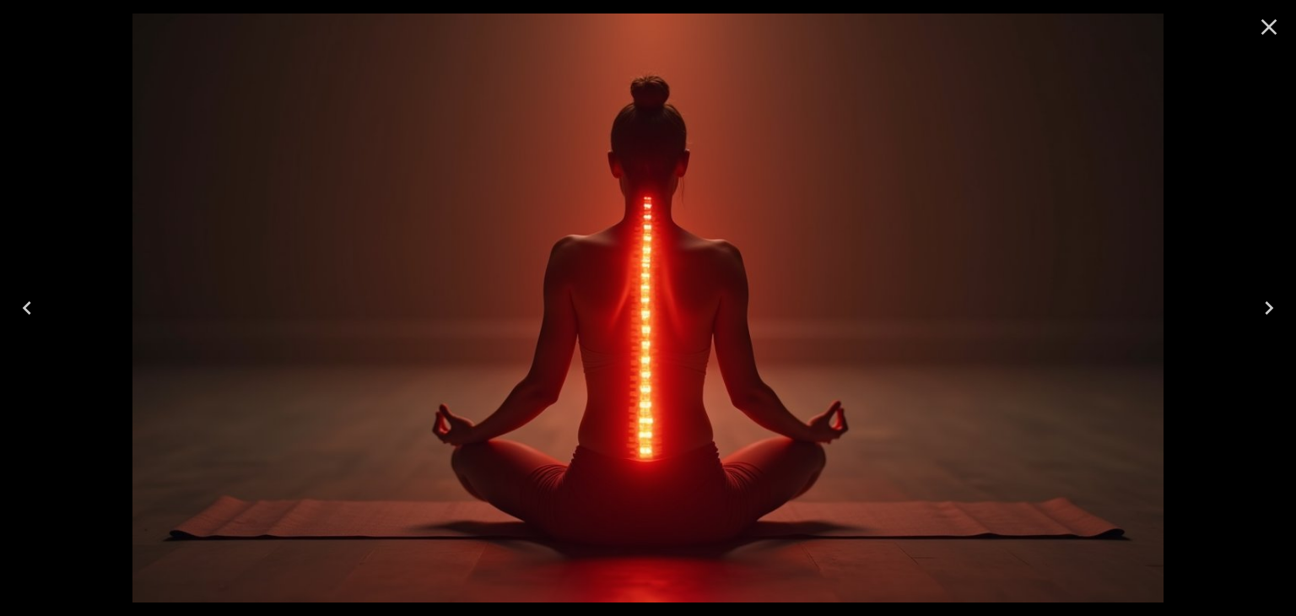
click at [1272, 300] on icon "Next" at bounding box center [1269, 307] width 27 height 27
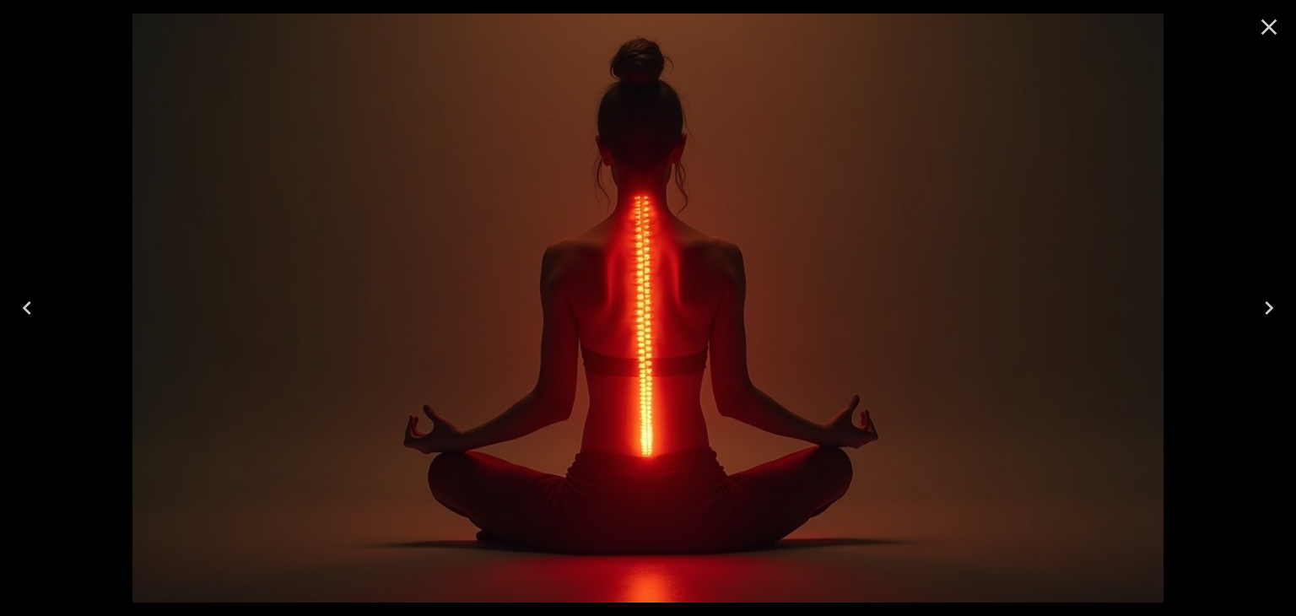
click at [1267, 28] on icon "Close" at bounding box center [1269, 27] width 16 height 16
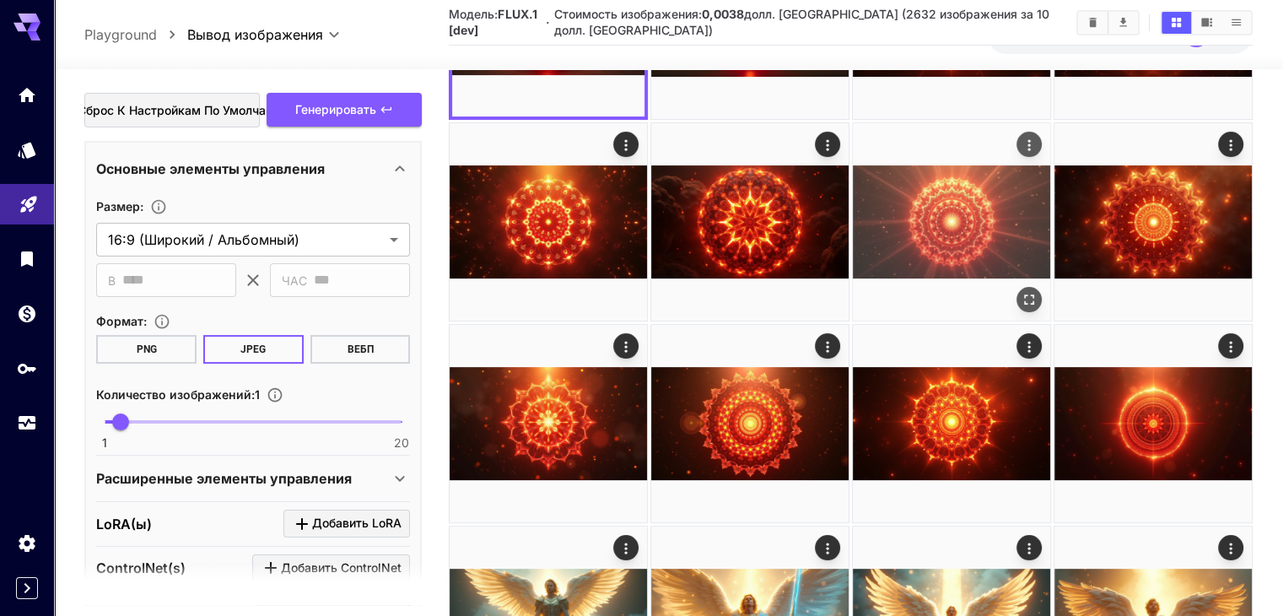
scroll to position [0, 0]
